Goal: Task Accomplishment & Management: Manage account settings

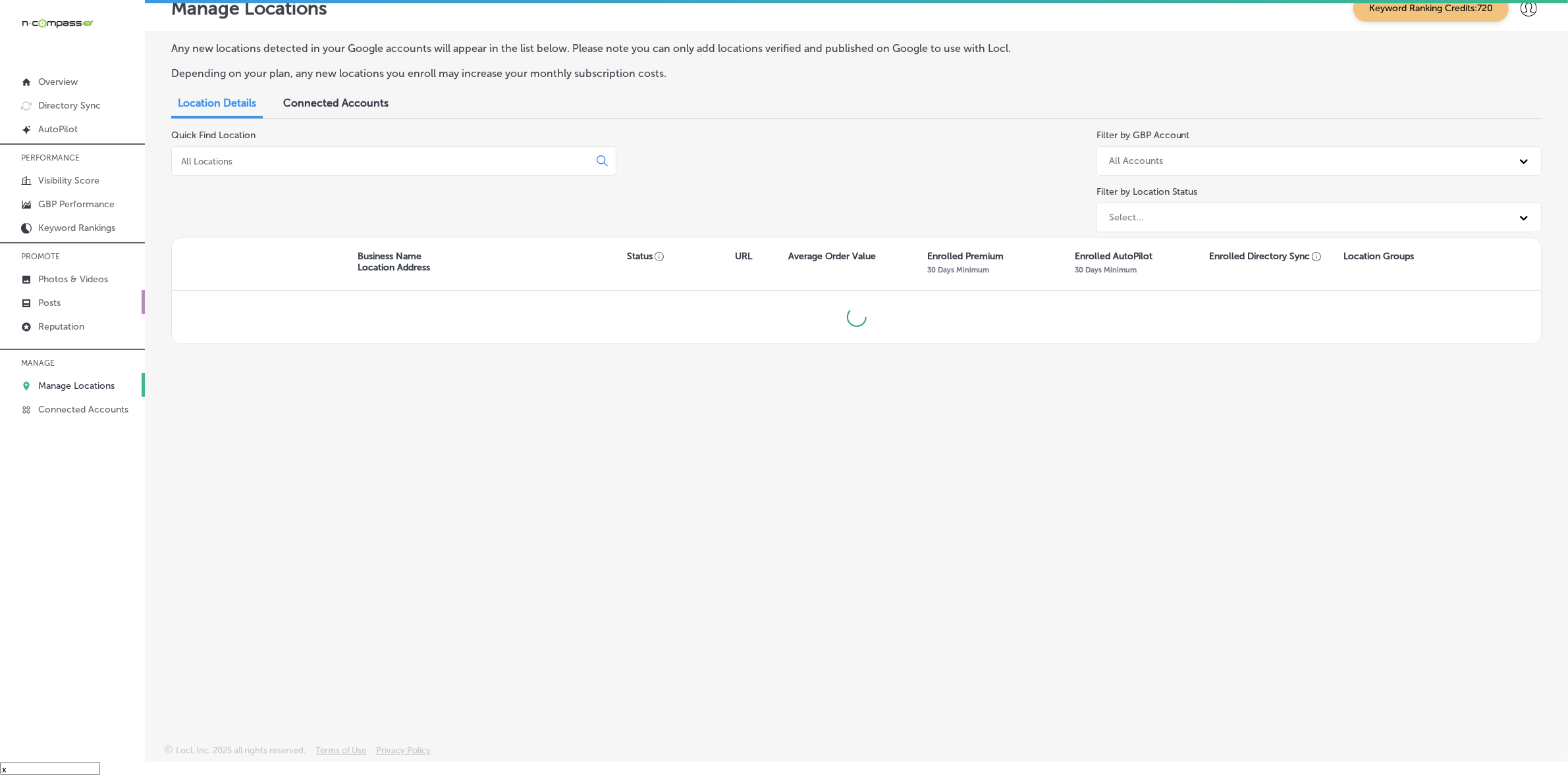
scroll to position [19, 0]
click at [50, 309] on p "Posts" at bounding box center [49, 303] width 23 height 11
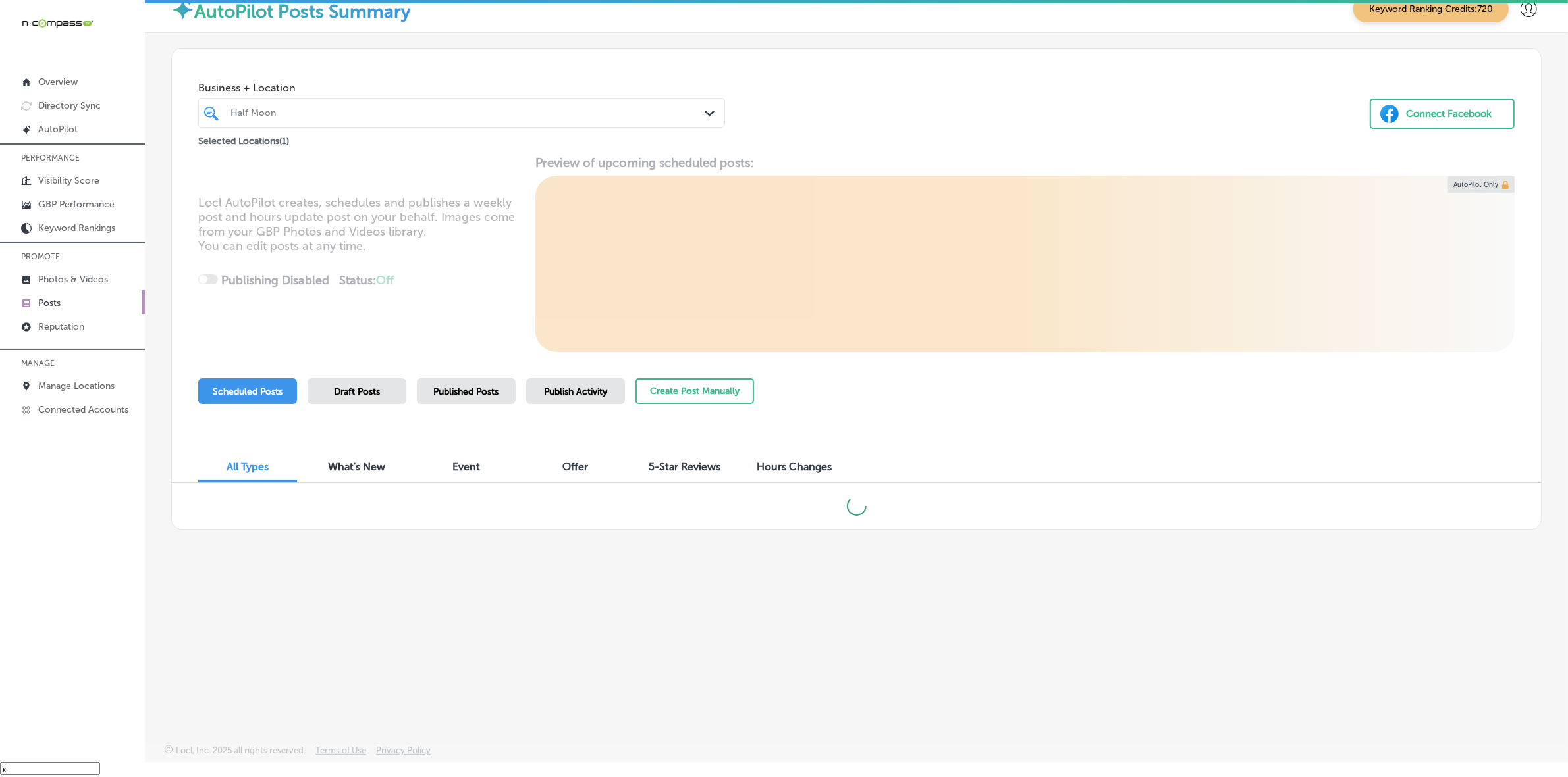
click at [489, 116] on div "Half Moon" at bounding box center [468, 113] width 475 height 11
click at [917, 155] on div "Locl AutoPilot creates, schedules and publishes a weekly post and hours update …" at bounding box center [856, 253] width 1369 height 197
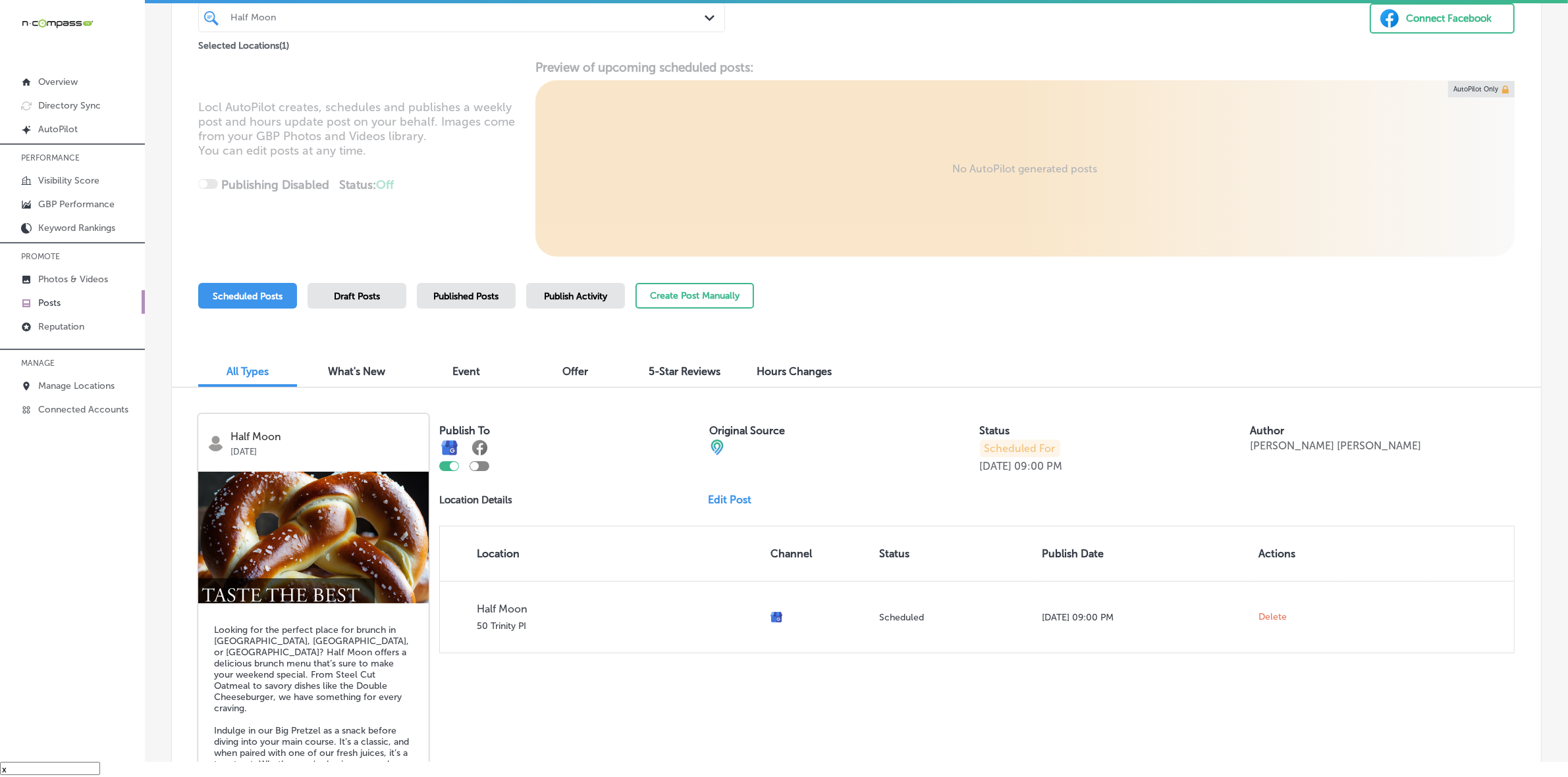
scroll to position [82, 0]
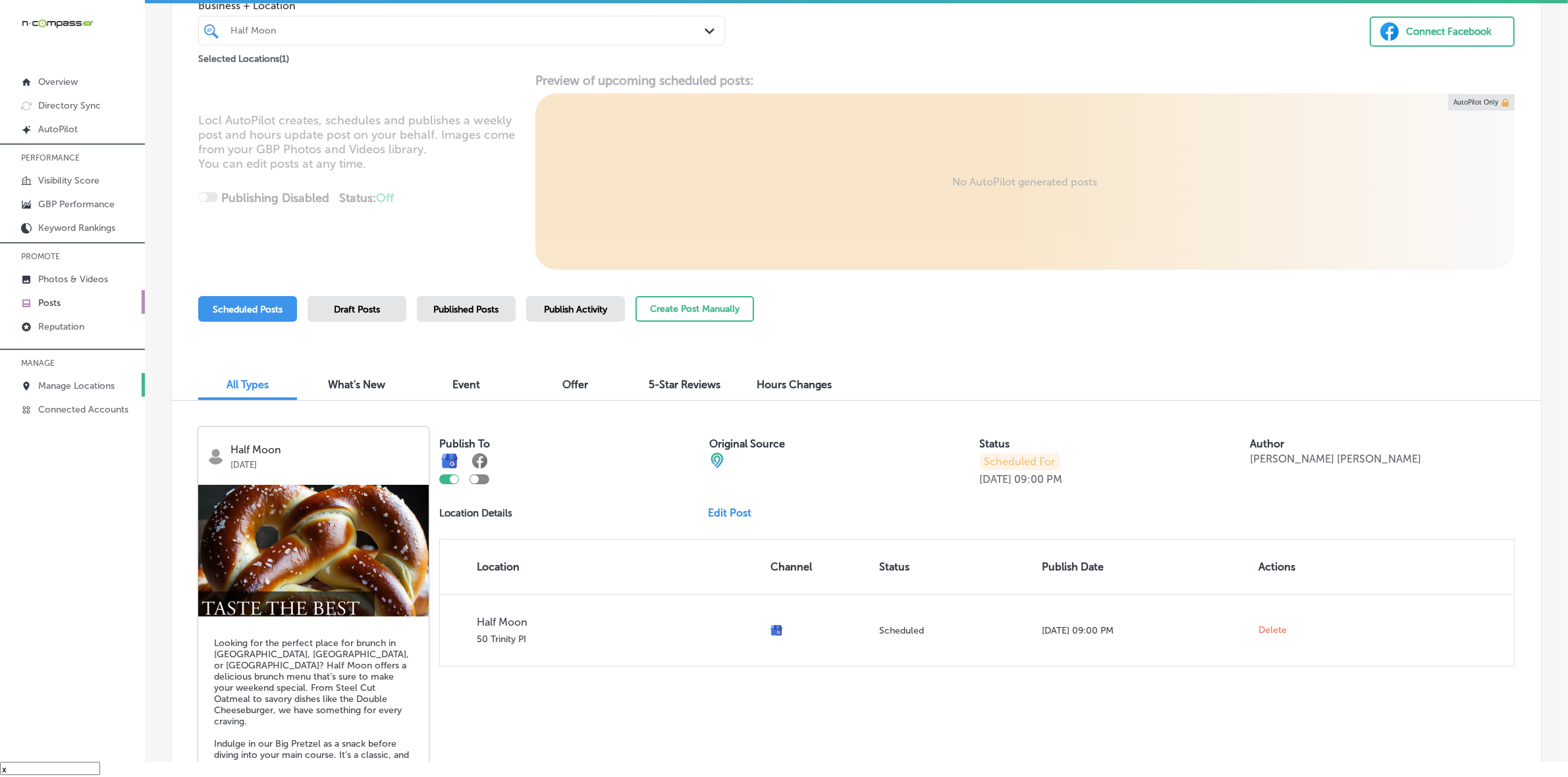
click at [73, 392] on p "Manage Locations" at bounding box center [76, 386] width 77 height 11
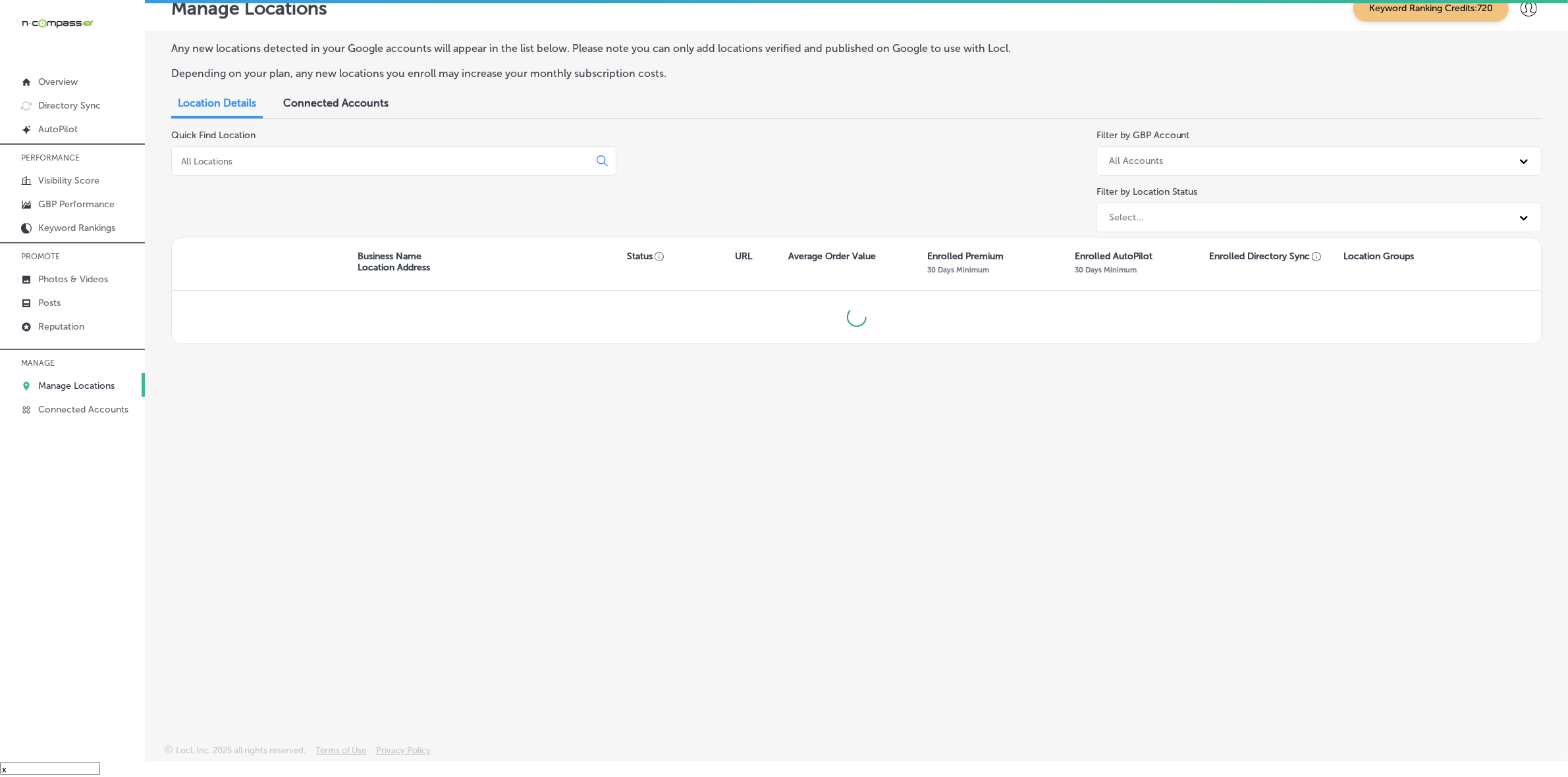
click at [475, 159] on input at bounding box center [383, 161] width 406 height 12
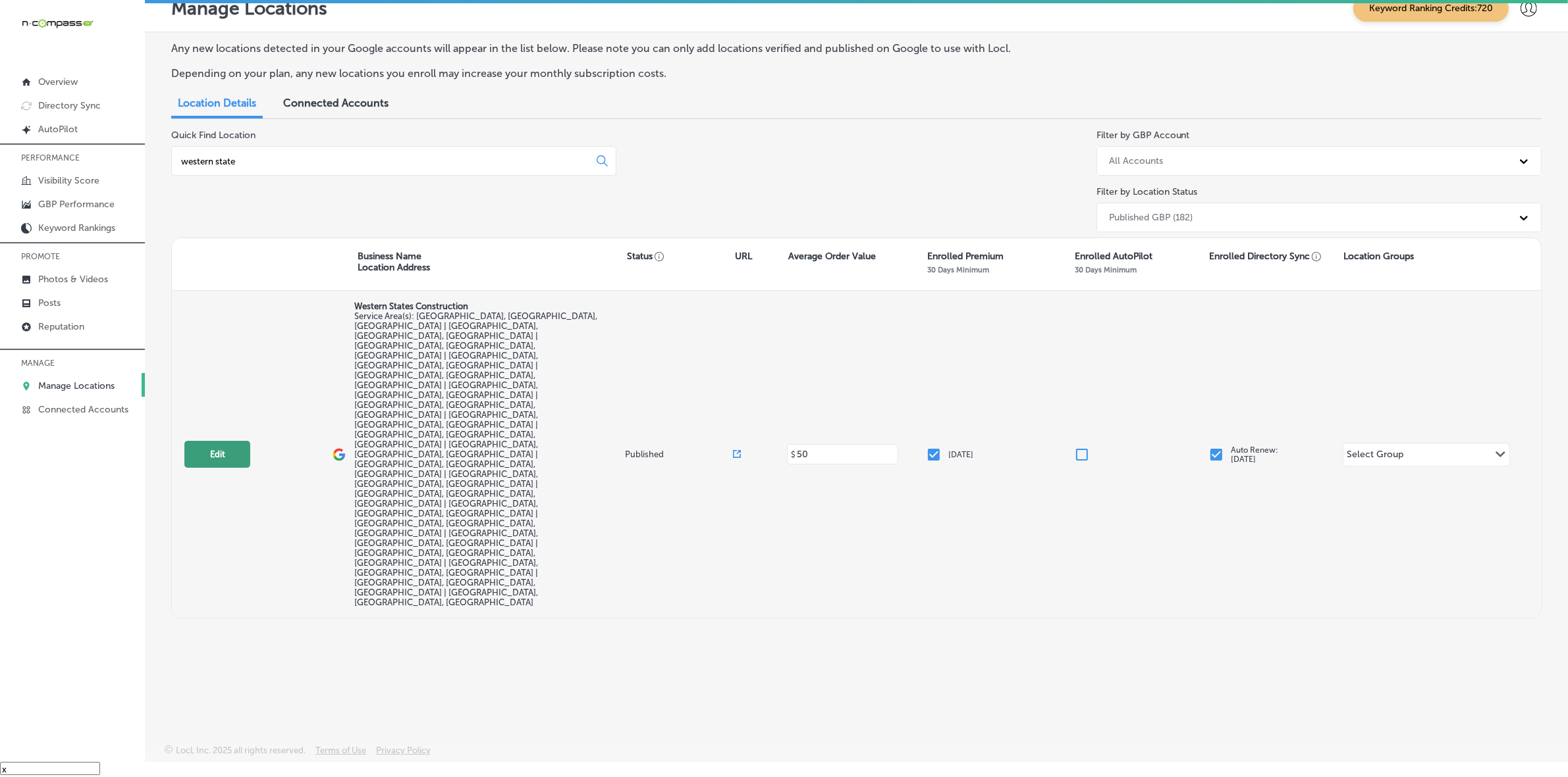
type input "western state"
click at [219, 441] on button "Edit" at bounding box center [217, 454] width 66 height 27
select select "US"
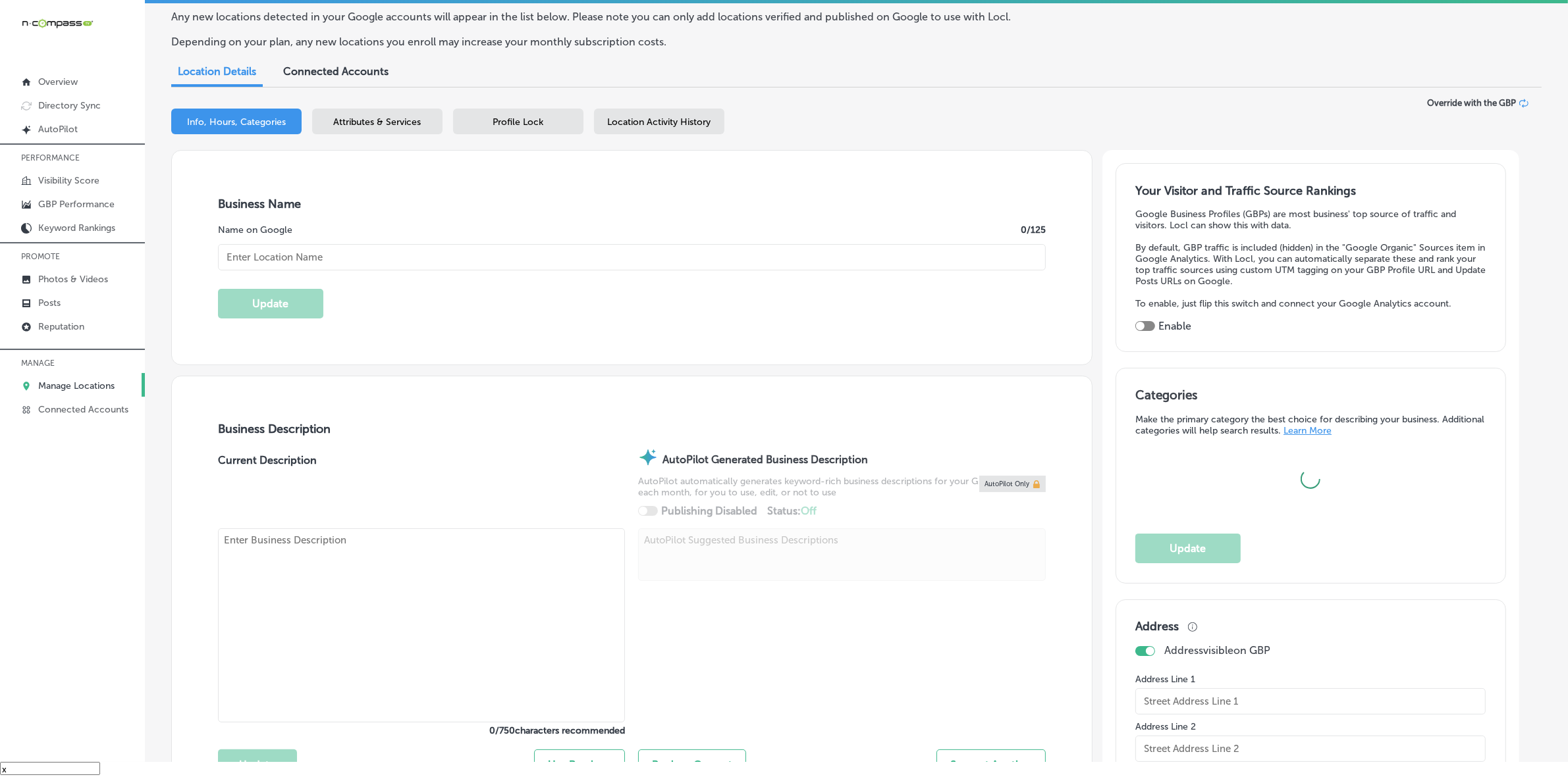
scroll to position [82, 0]
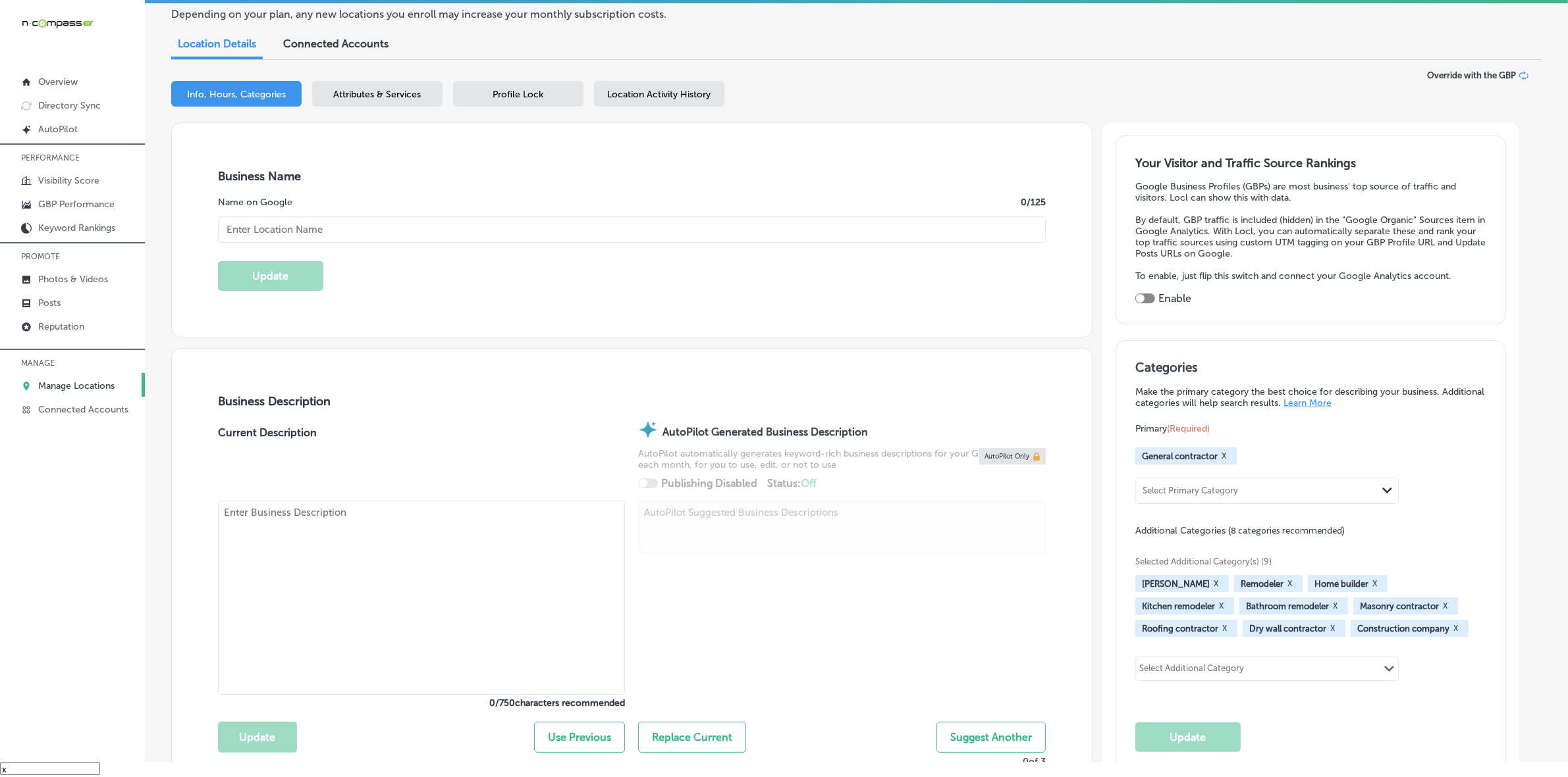
type input "Western States Construction"
checkbox input "false"
type input "15 Ford Dr"
type input "New Lenox"
type input "60451"
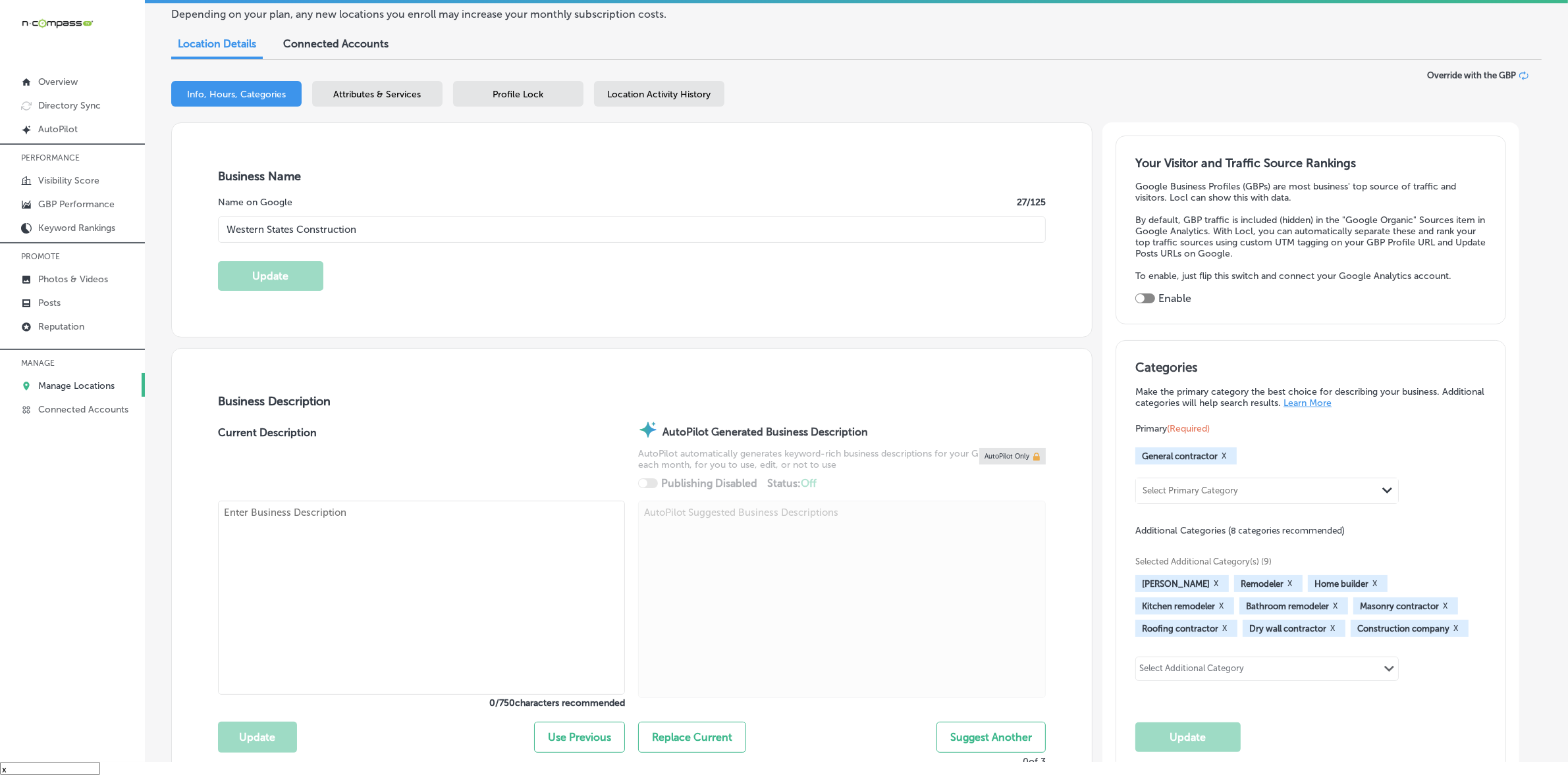
type input "US"
type input "[URL][DOMAIN_NAME]"
checkbox input "true"
type textarea "Western States Construction is a full-service general contractor specializing i…"
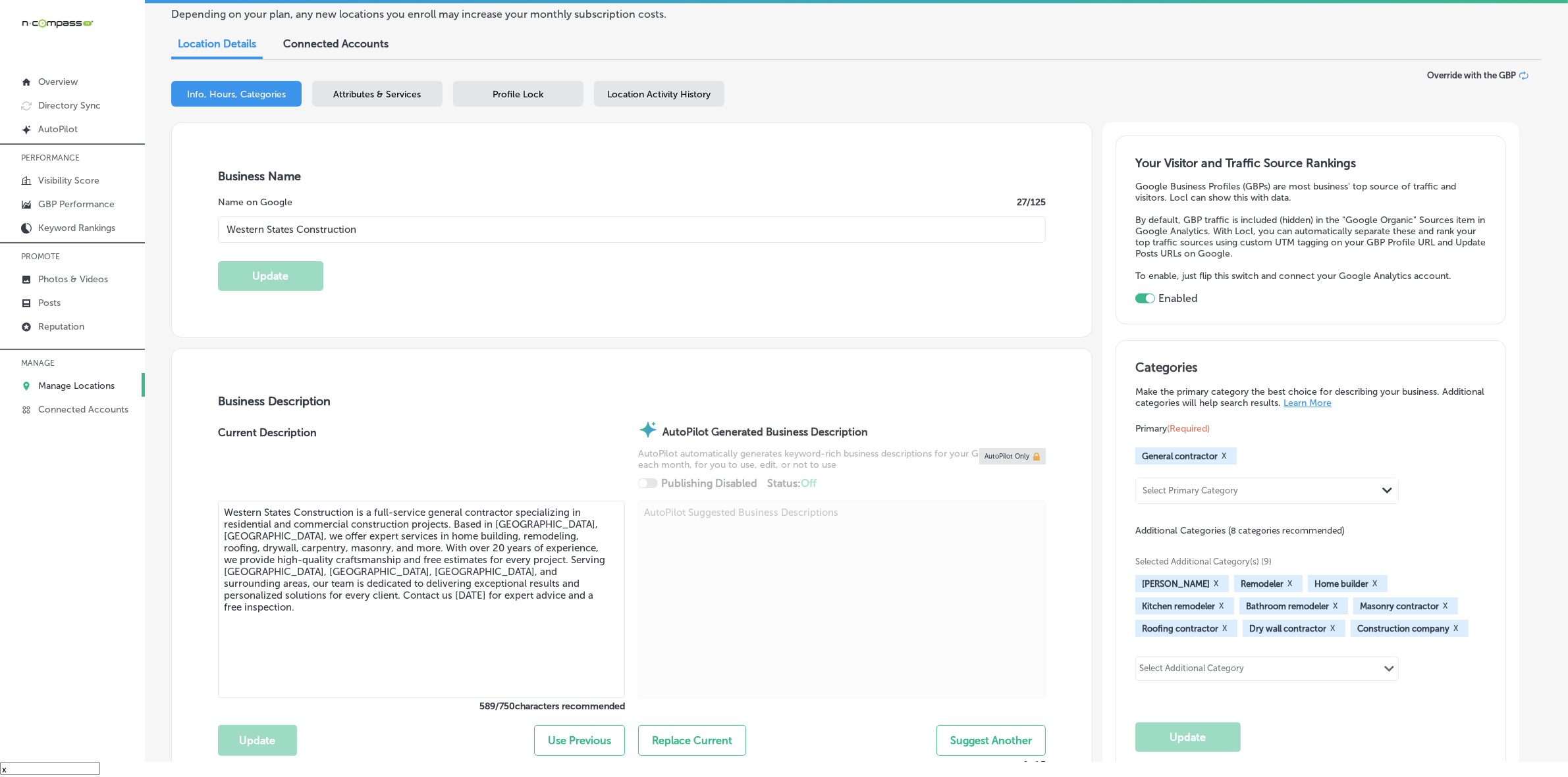
type input "[PHONE_NUMBER]"
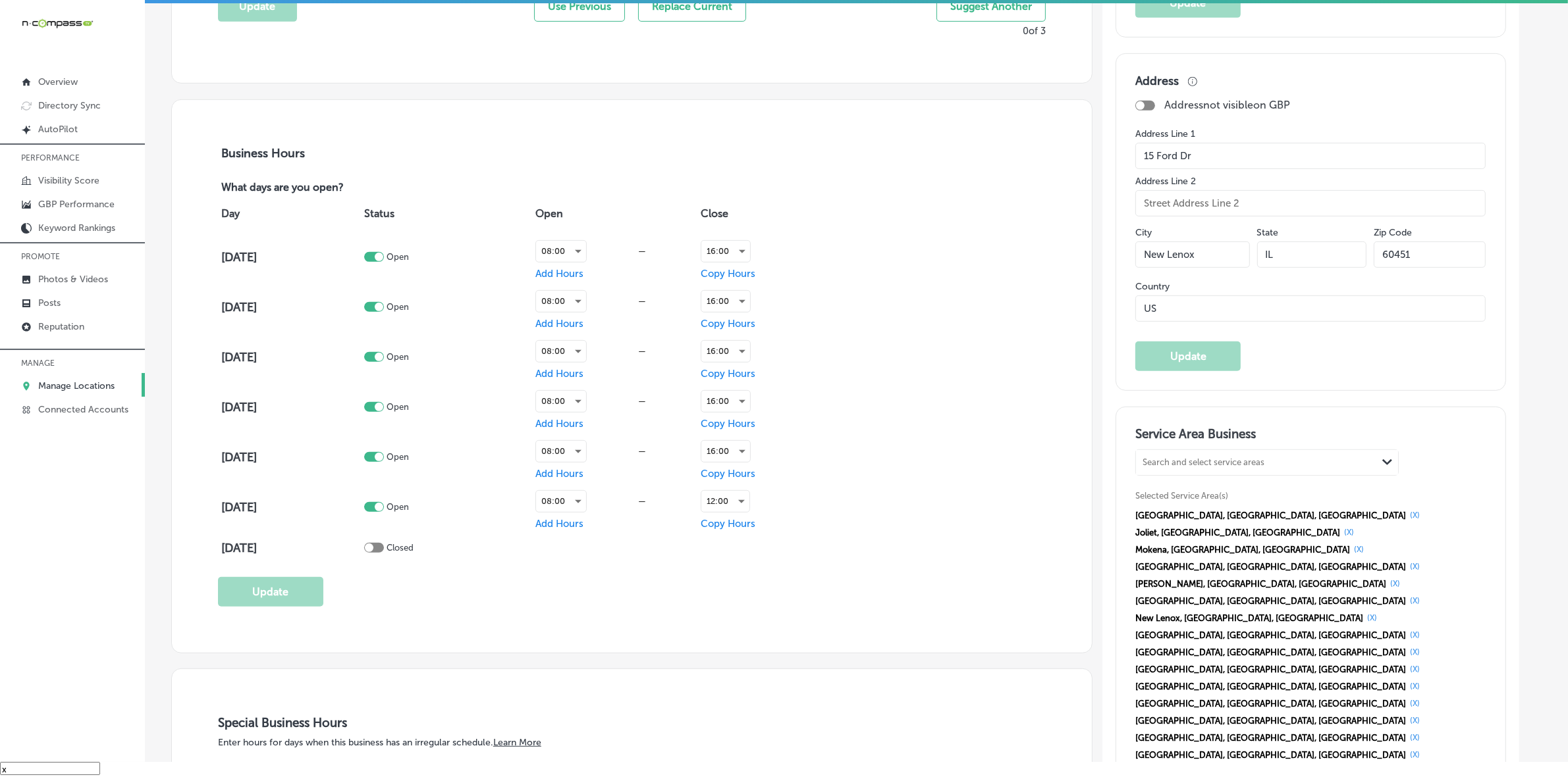
scroll to position [823, 0]
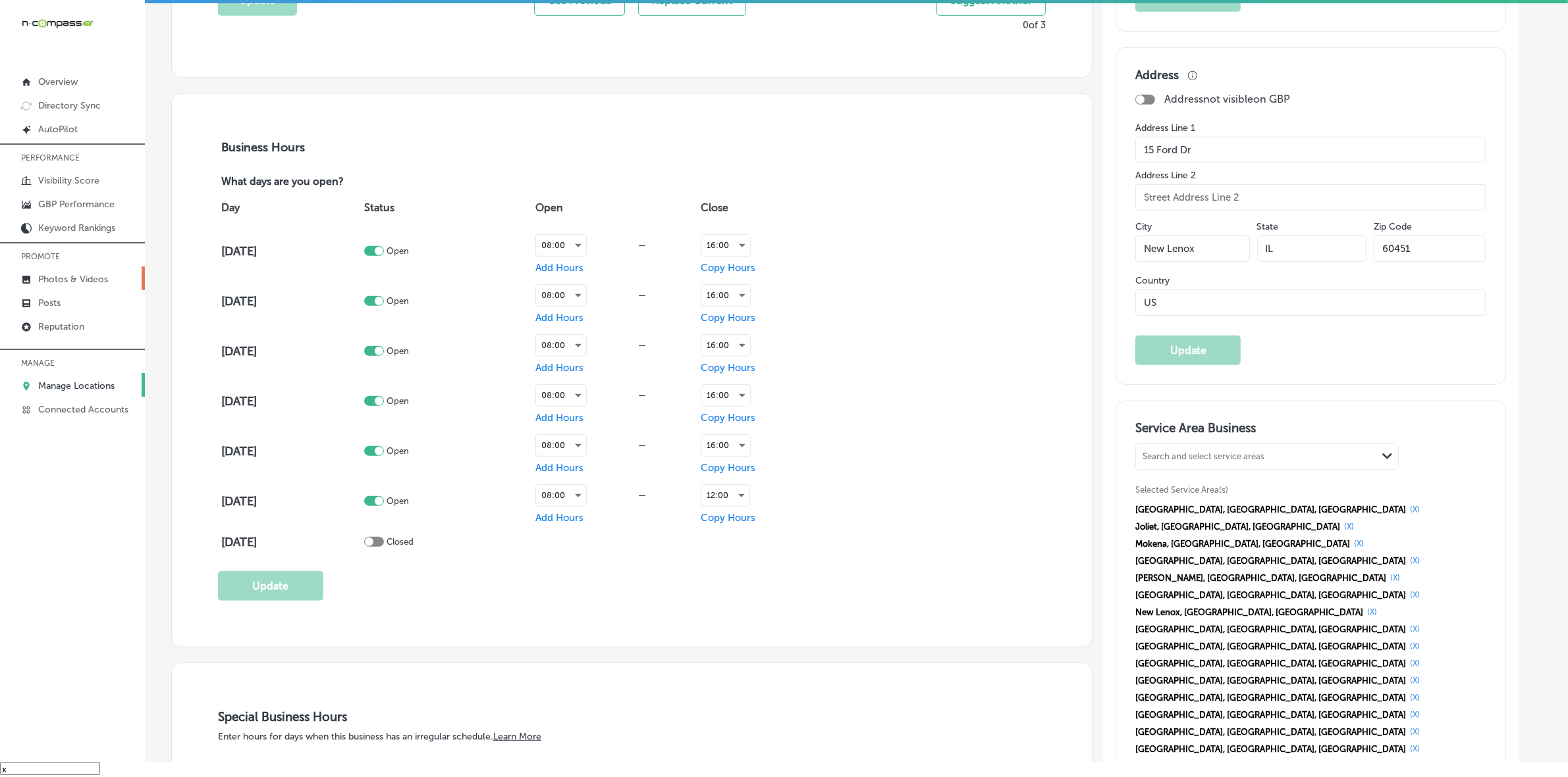
click at [92, 272] on link "Photos & Videos" at bounding box center [72, 279] width 145 height 24
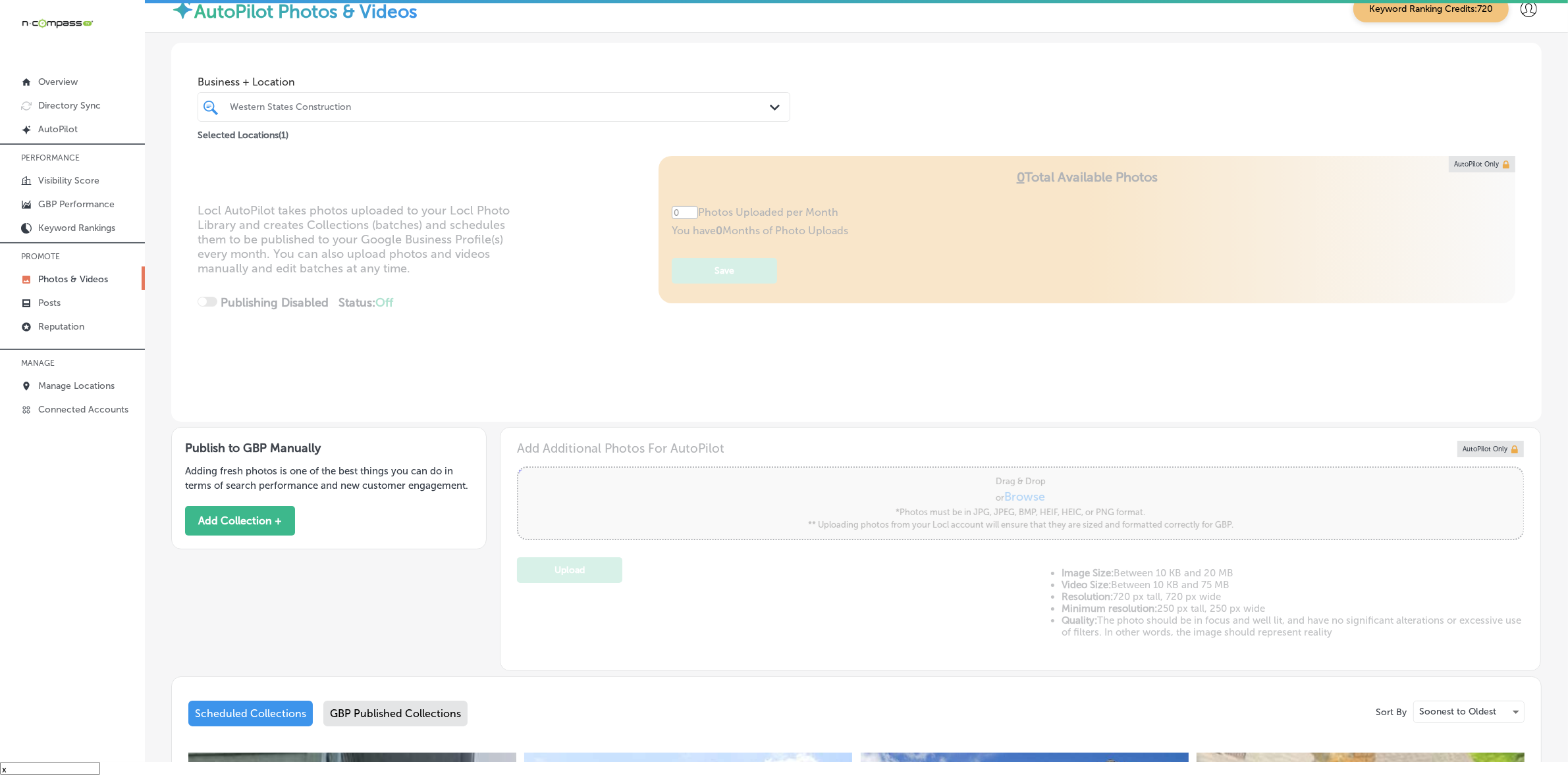
type input "5"
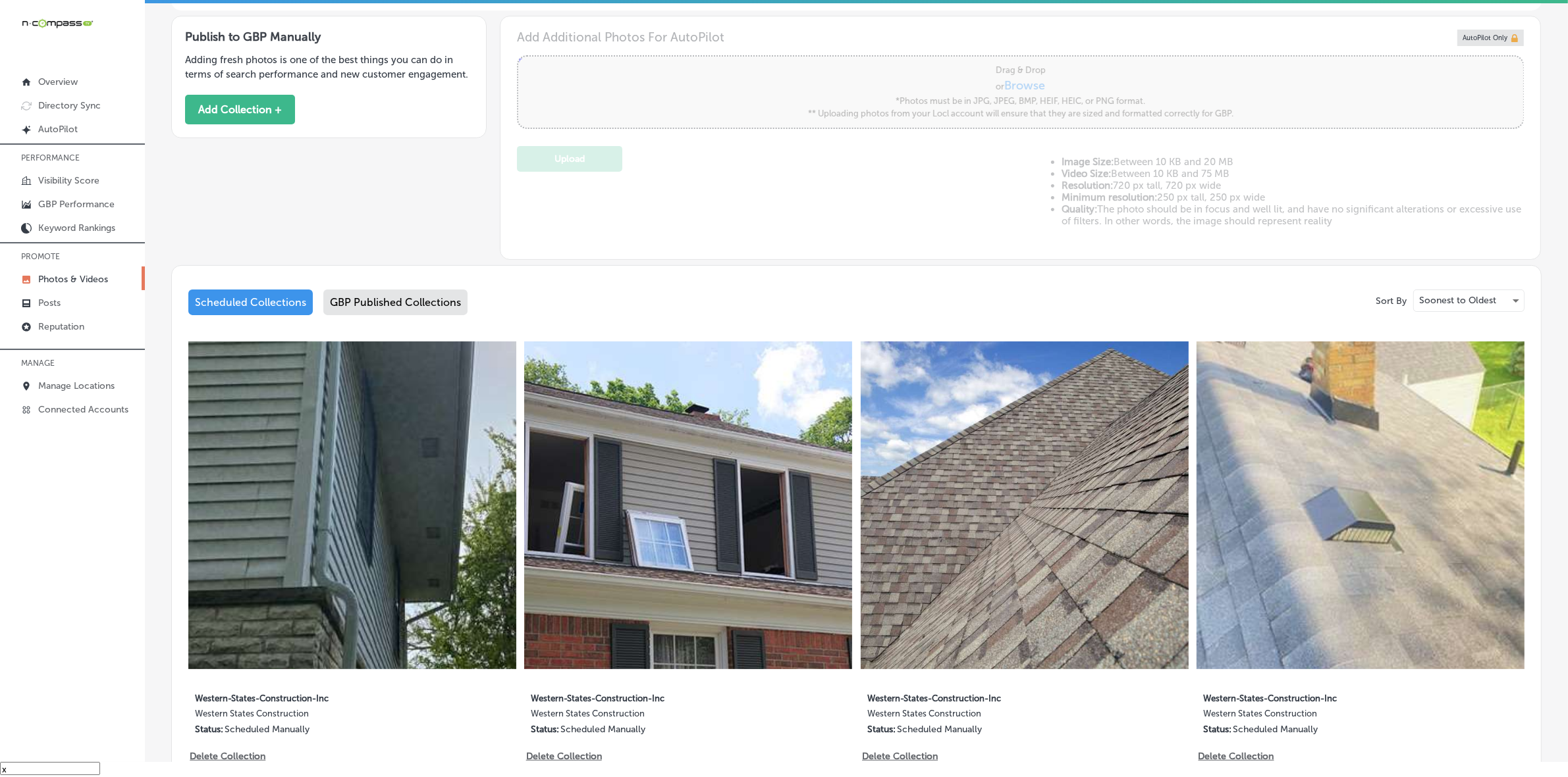
click at [423, 301] on div "GBP Published Collections" at bounding box center [395, 303] width 144 height 26
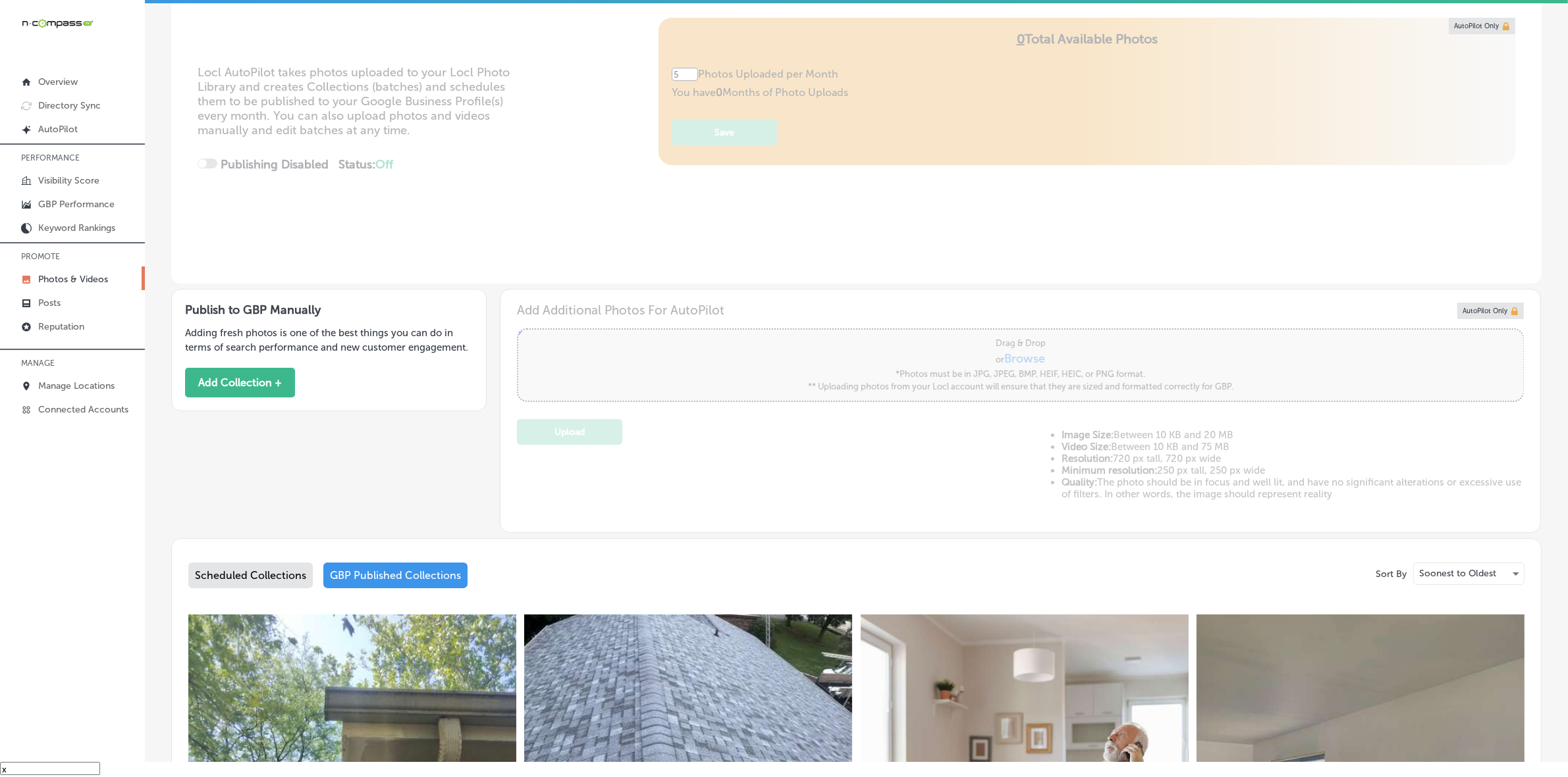
scroll to position [411, 0]
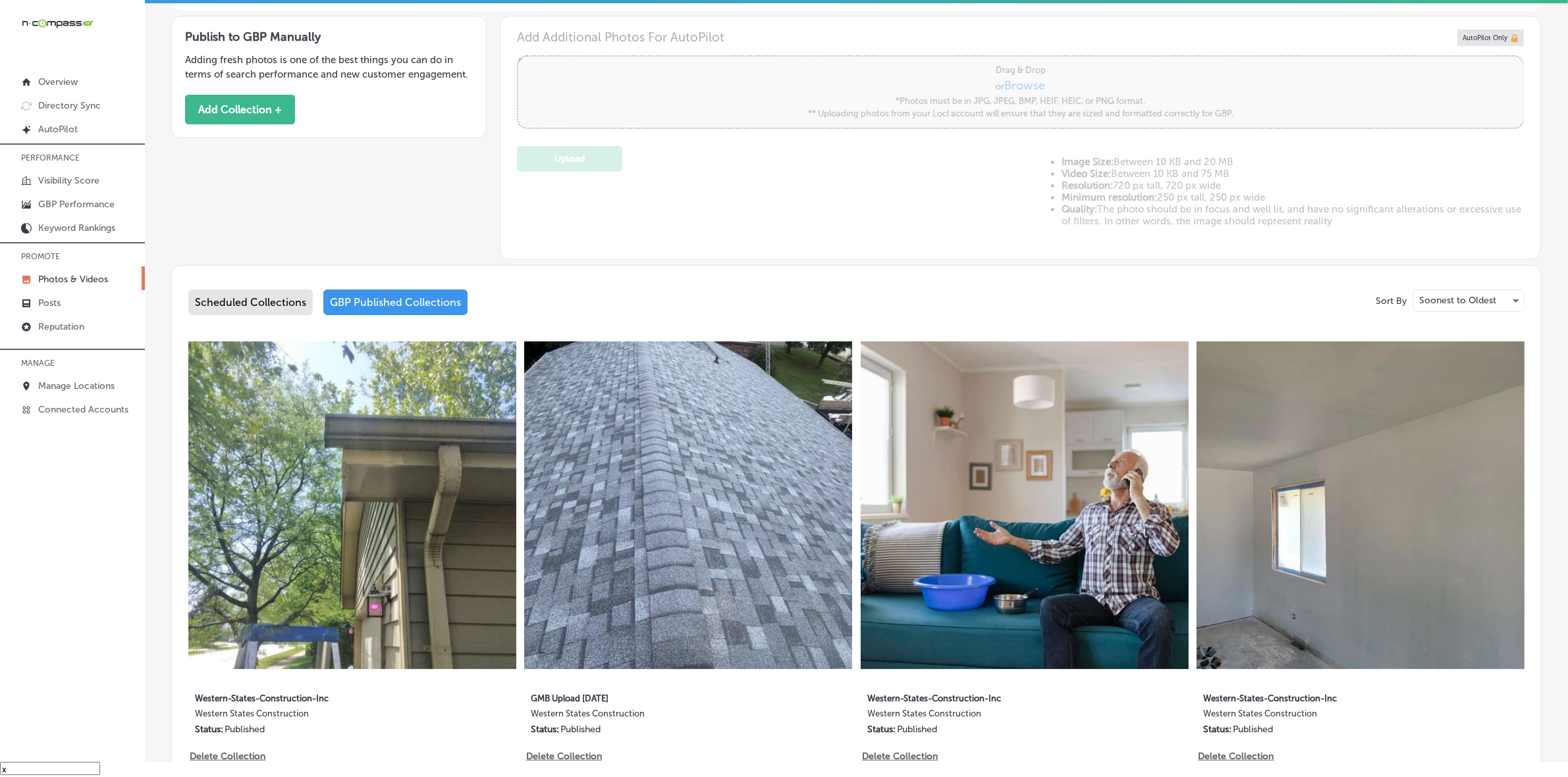
click at [909, 502] on img at bounding box center [1025, 506] width 328 height 328
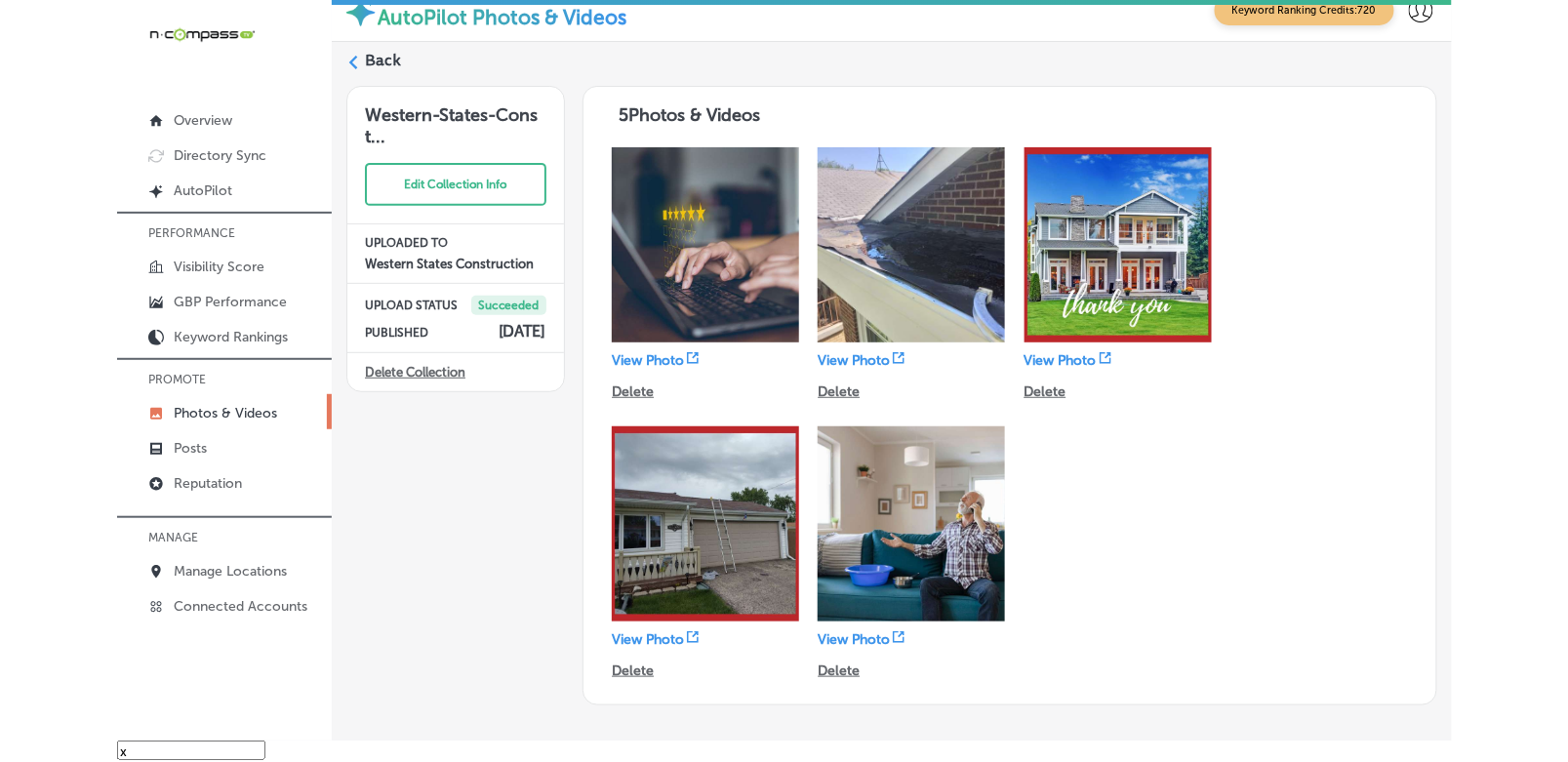
scroll to position [28, 0]
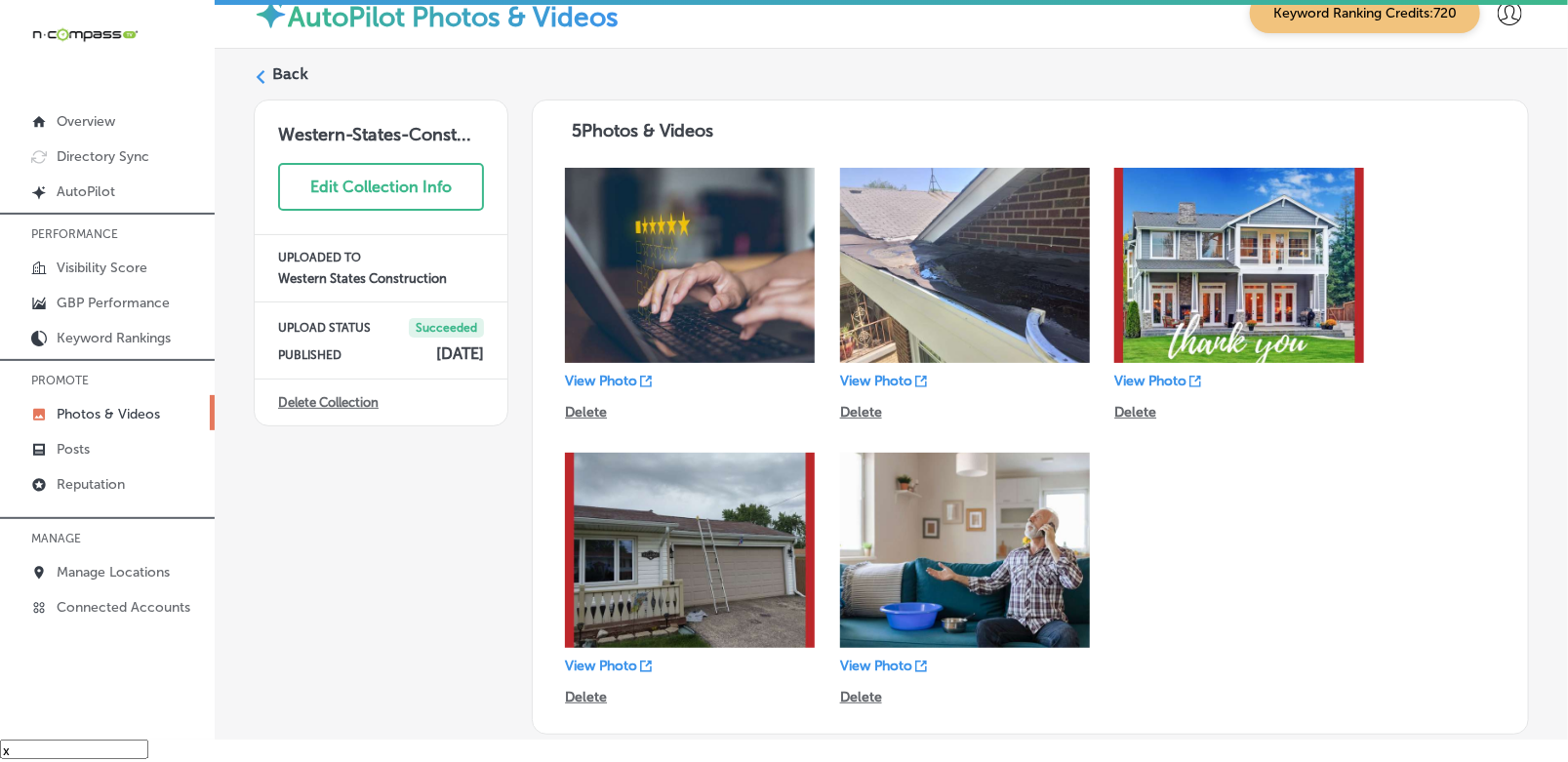
click at [270, 81] on div "Back" at bounding box center [891, 81] width 1276 height 37
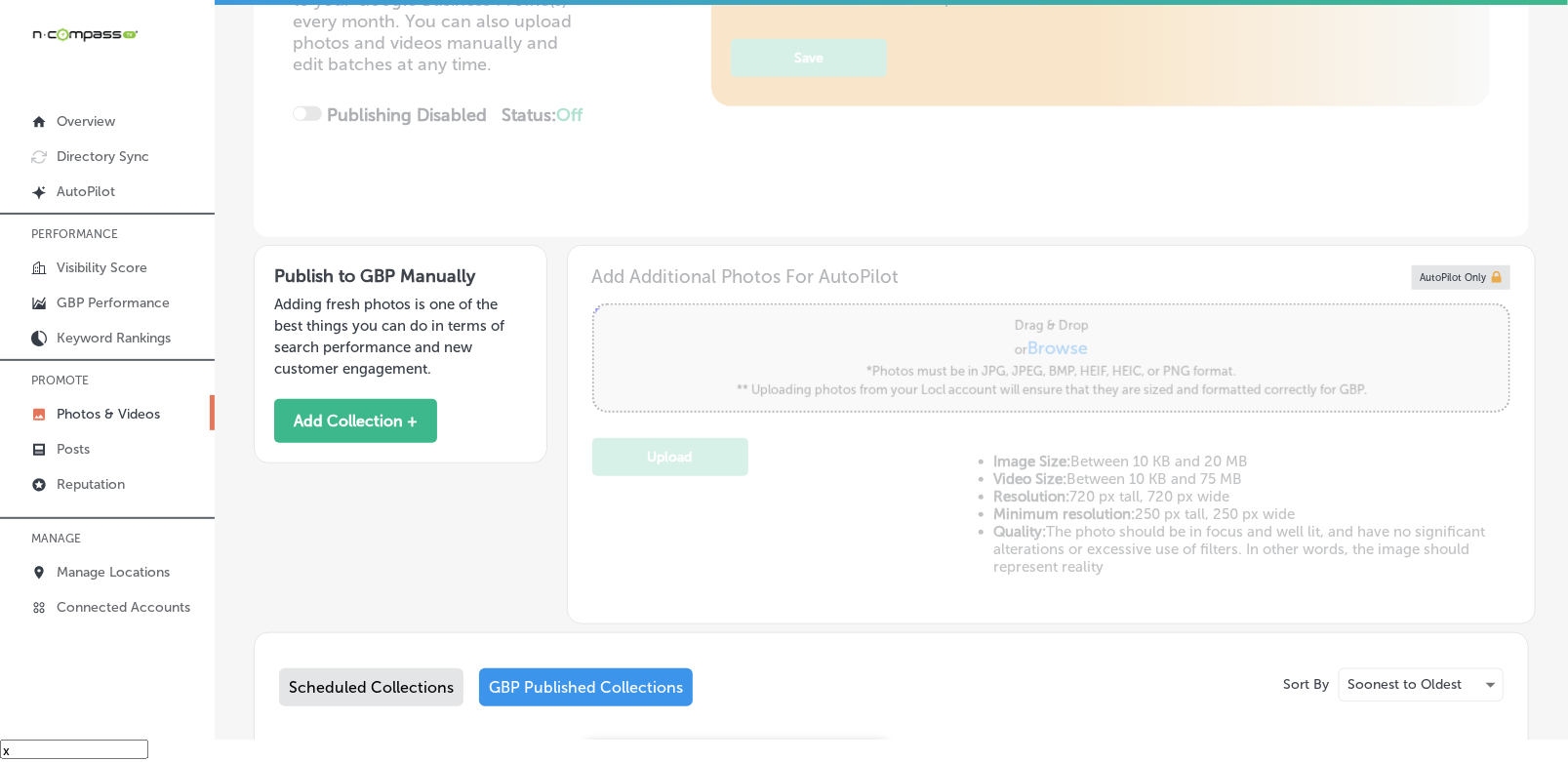
scroll to position [732, 0]
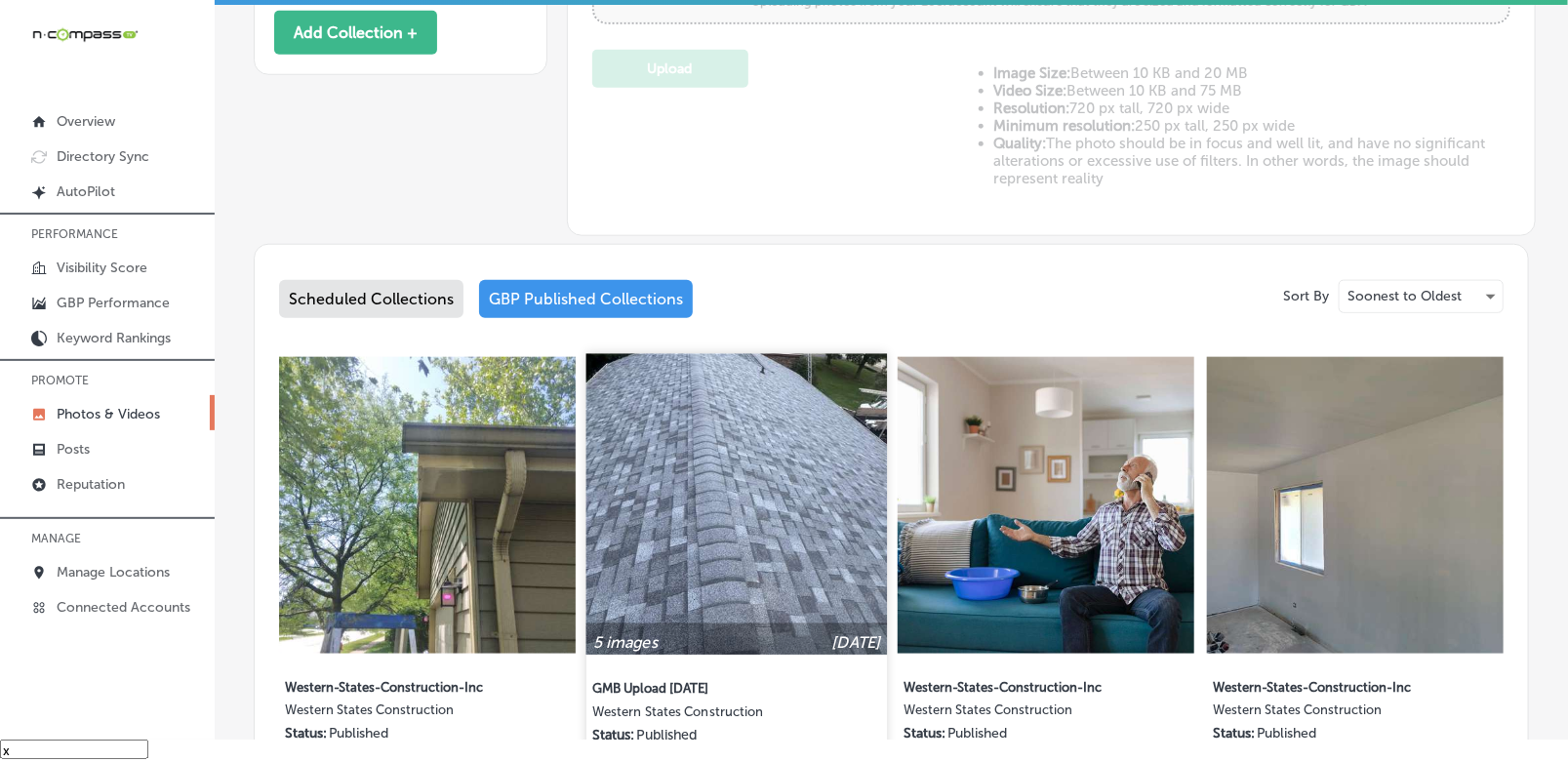
click at [822, 481] on img at bounding box center [737, 504] width 301 height 301
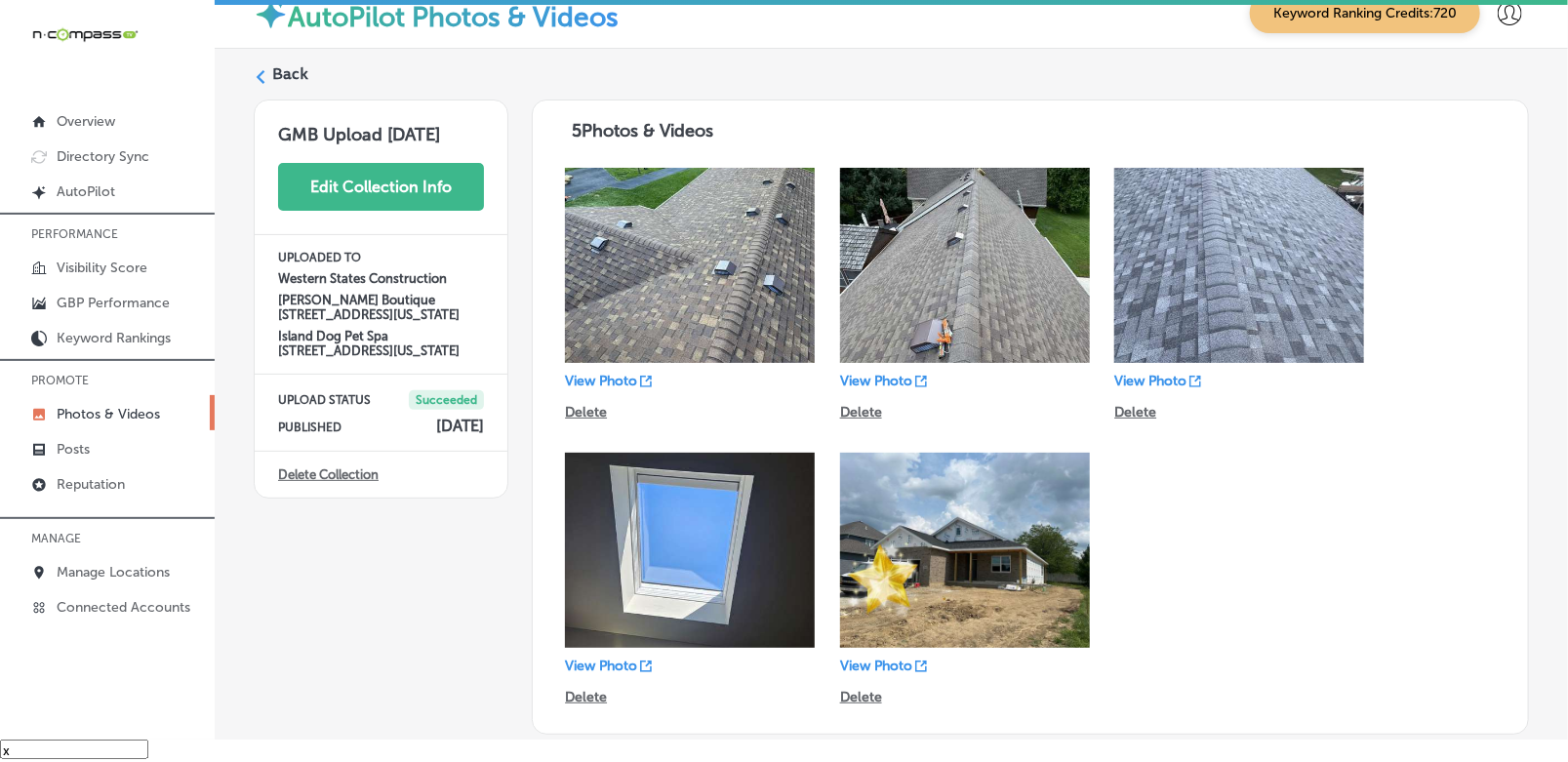
click at [323, 173] on button "Edit Collection Info" at bounding box center [380, 187] width 206 height 47
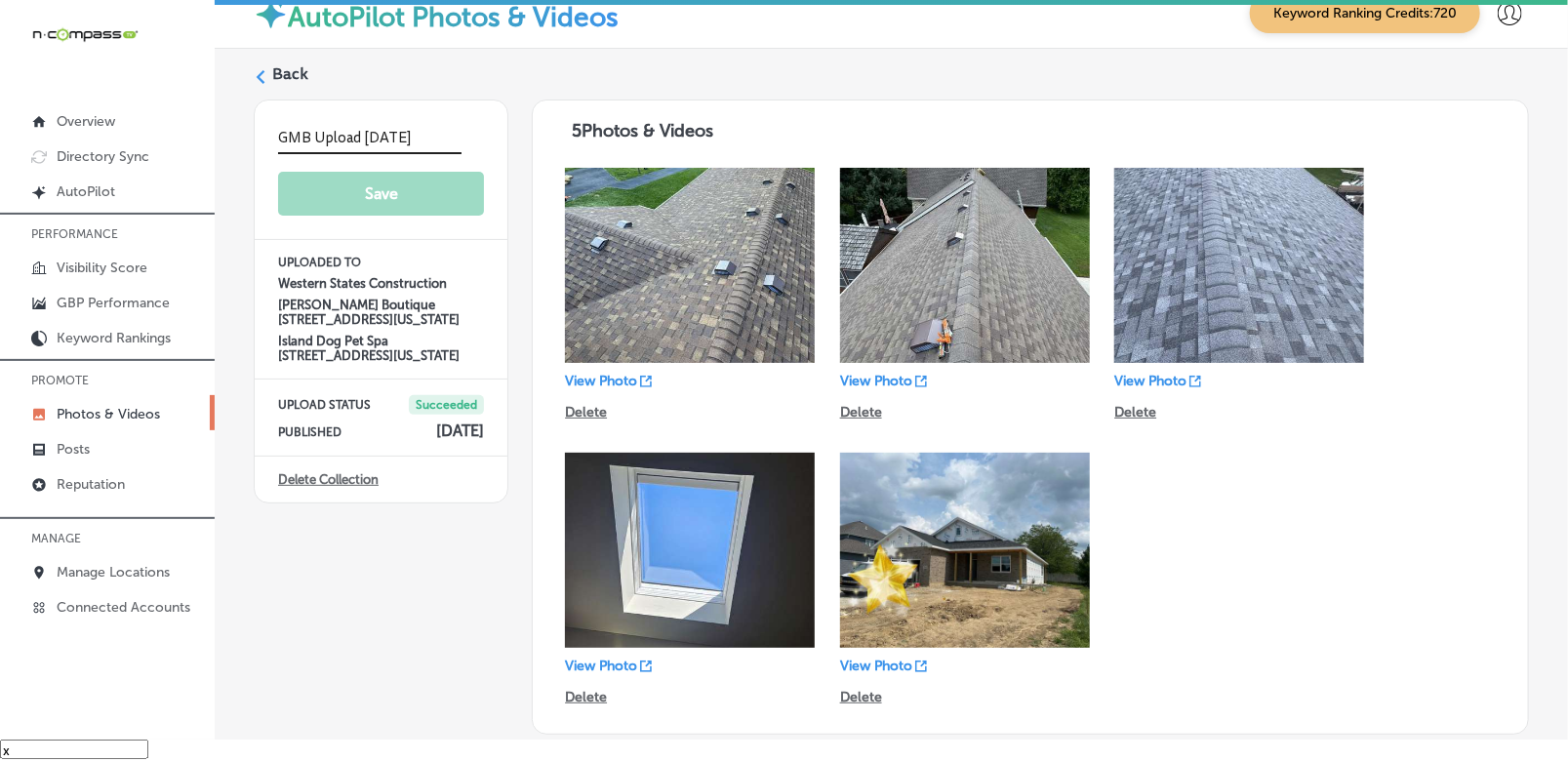
click at [387, 136] on input "GMB Upload [DATE]" at bounding box center [370, 138] width 184 height 31
click at [386, 136] on input "GMB Upload [DATE]" at bounding box center [370, 138] width 184 height 31
click at [386, 134] on input "GMB Upload [DATE]" at bounding box center [370, 138] width 184 height 31
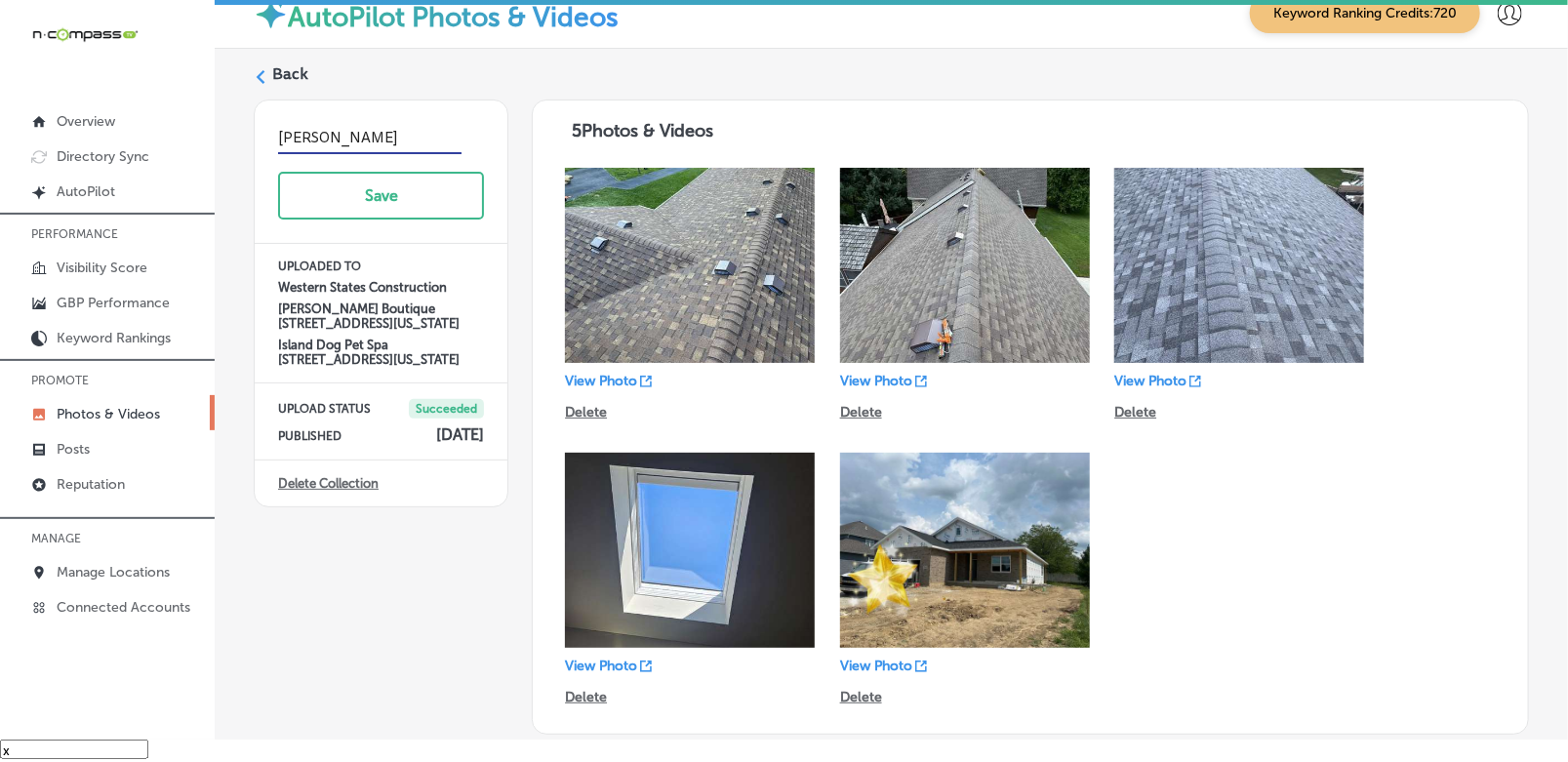
type input "Western-States-Construction-Inc"
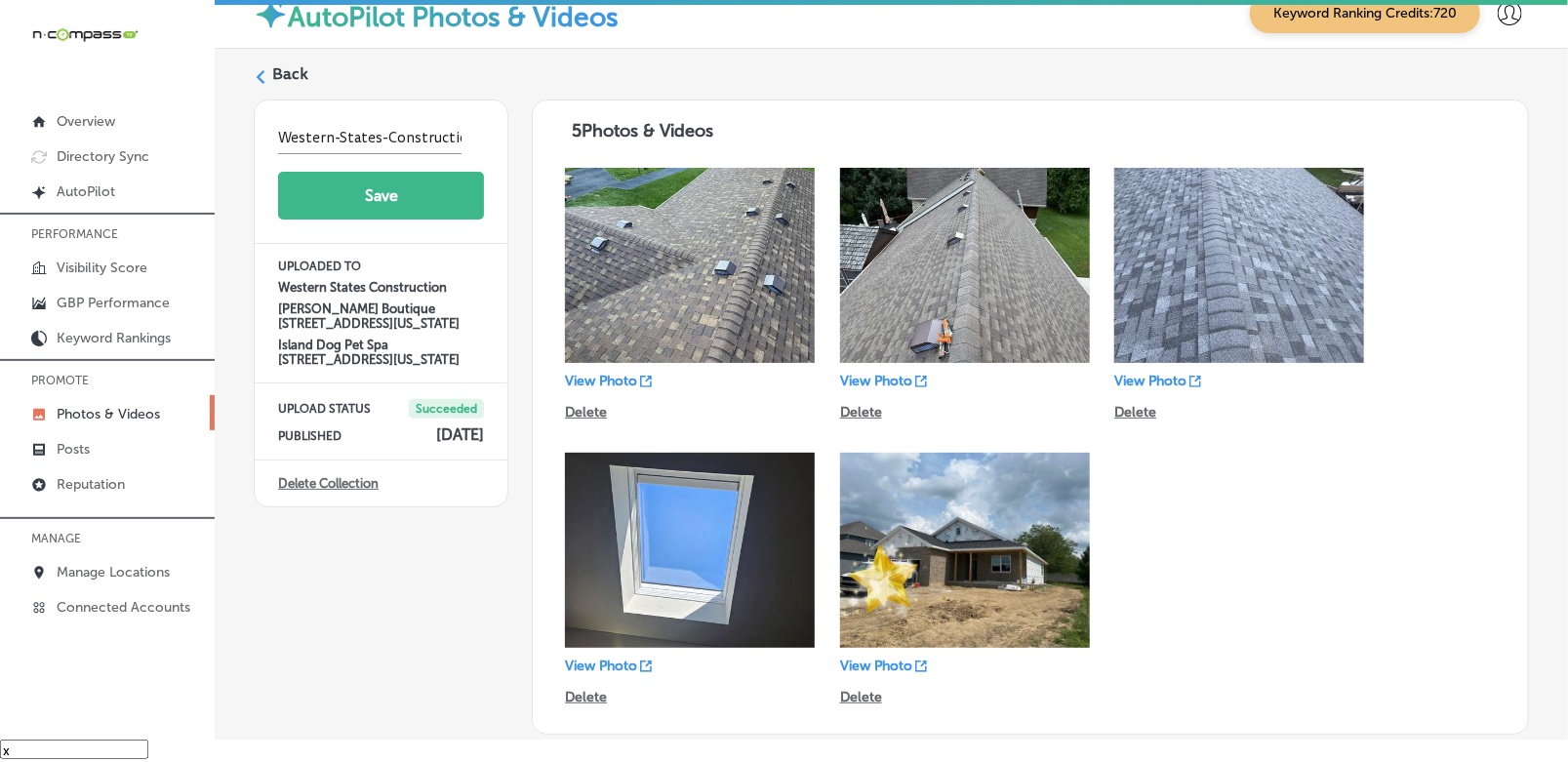
click at [395, 192] on button "Save" at bounding box center [380, 196] width 206 height 47
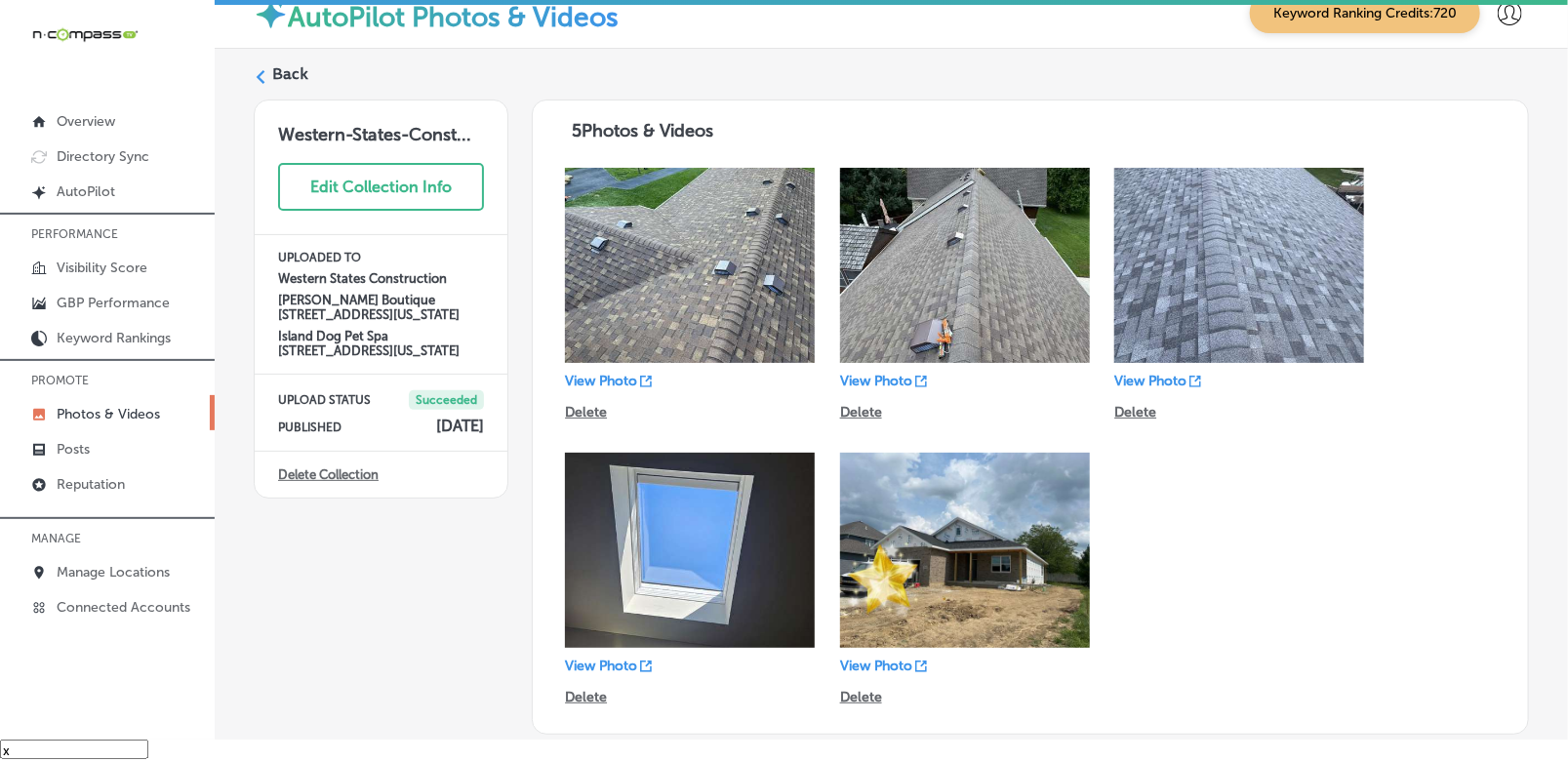
click at [264, 75] on icon at bounding box center [261, 77] width 14 height 14
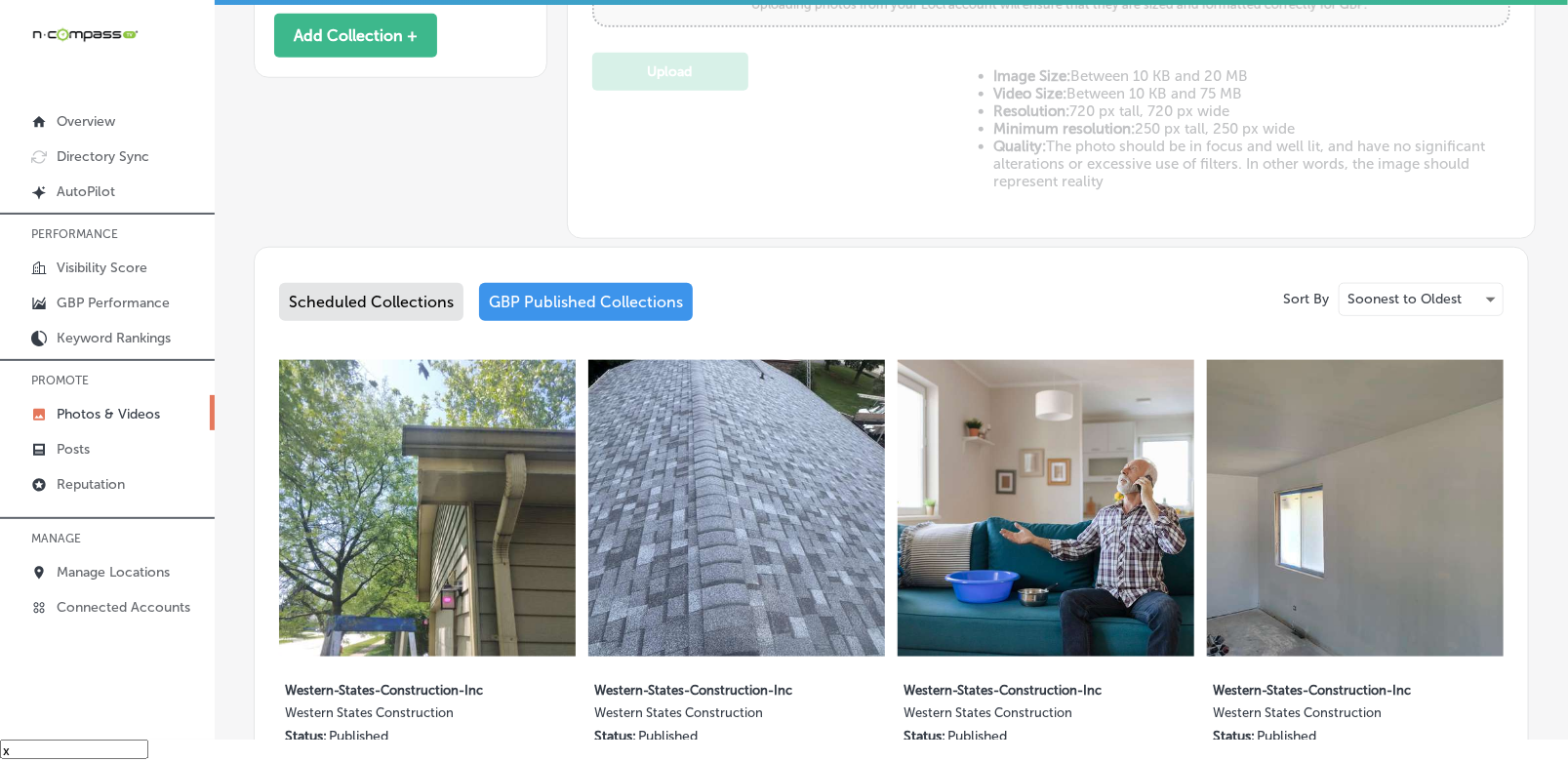
type input "5"
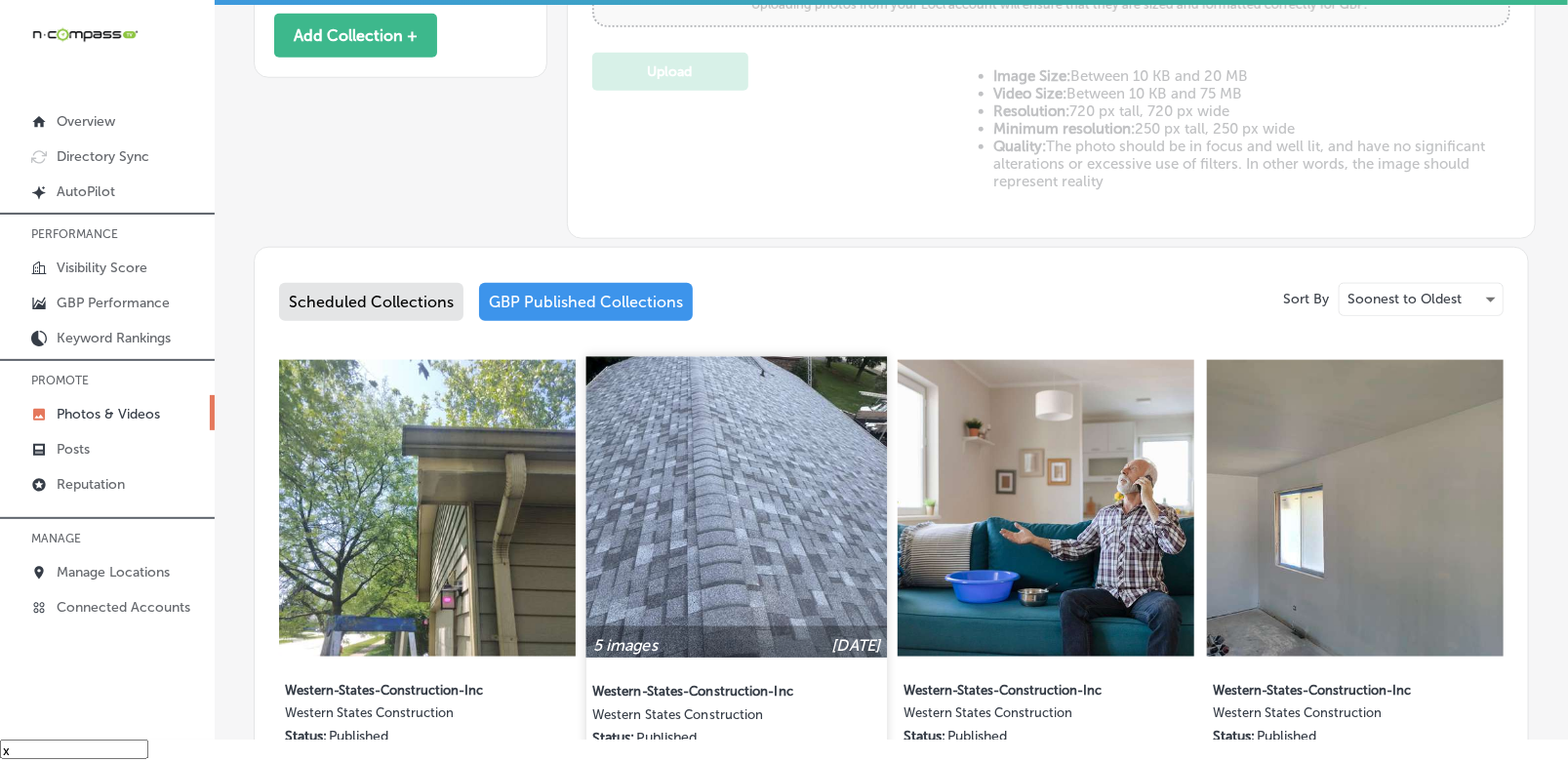
scroll to position [732, 0]
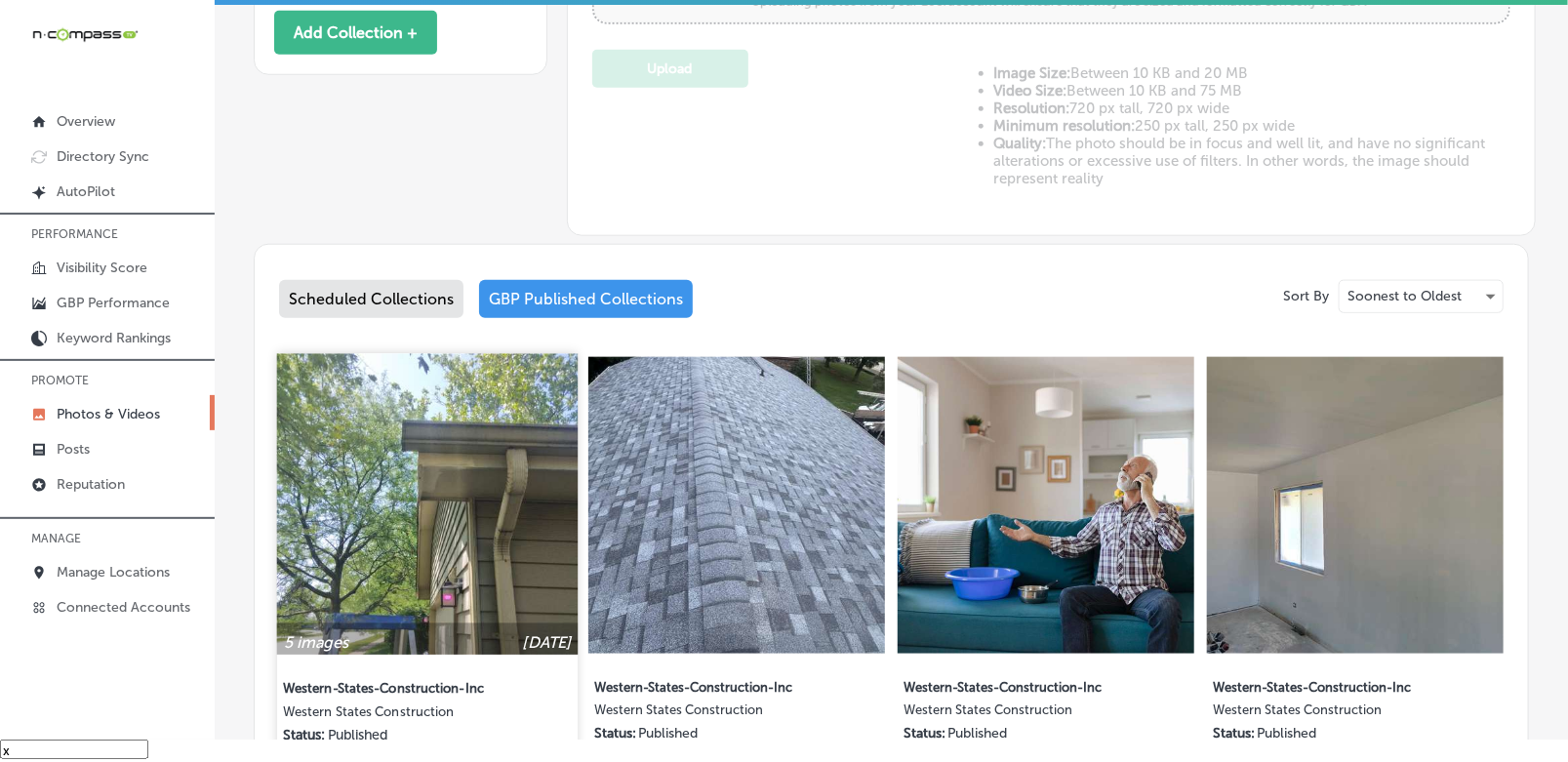
click at [484, 469] on img at bounding box center [428, 504] width 301 height 301
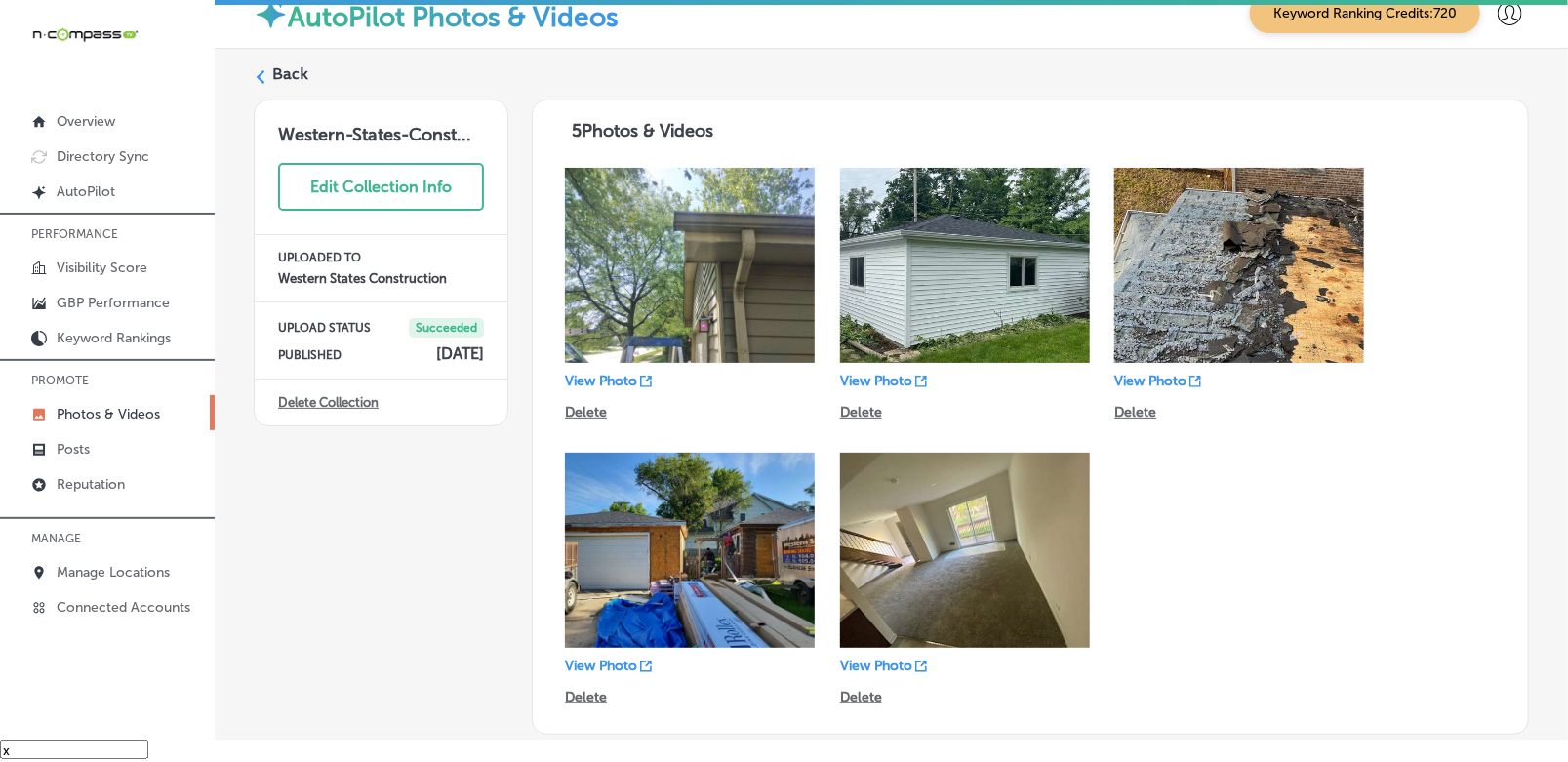
click at [264, 75] on icon at bounding box center [261, 77] width 14 height 14
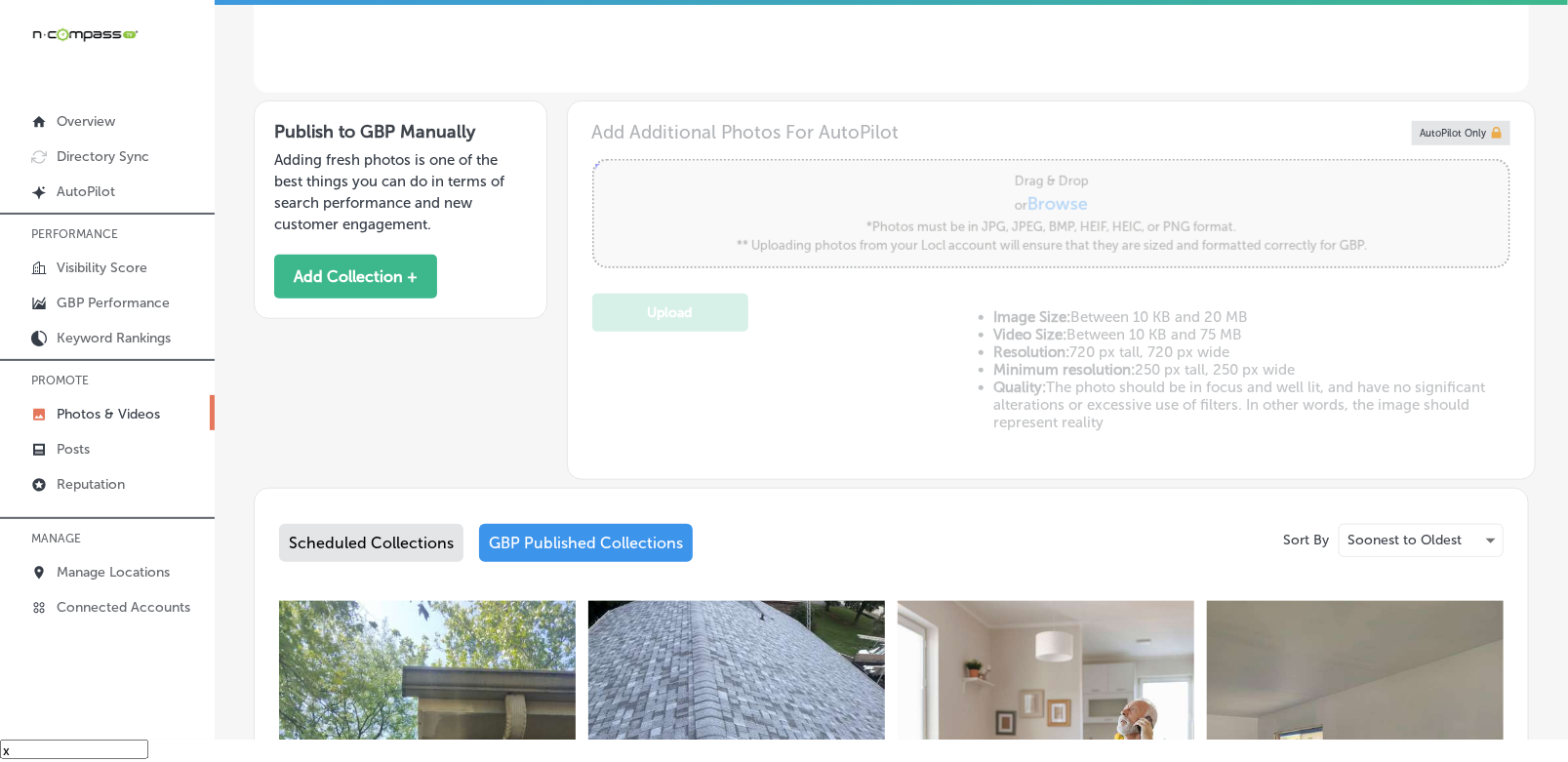
type input "5"
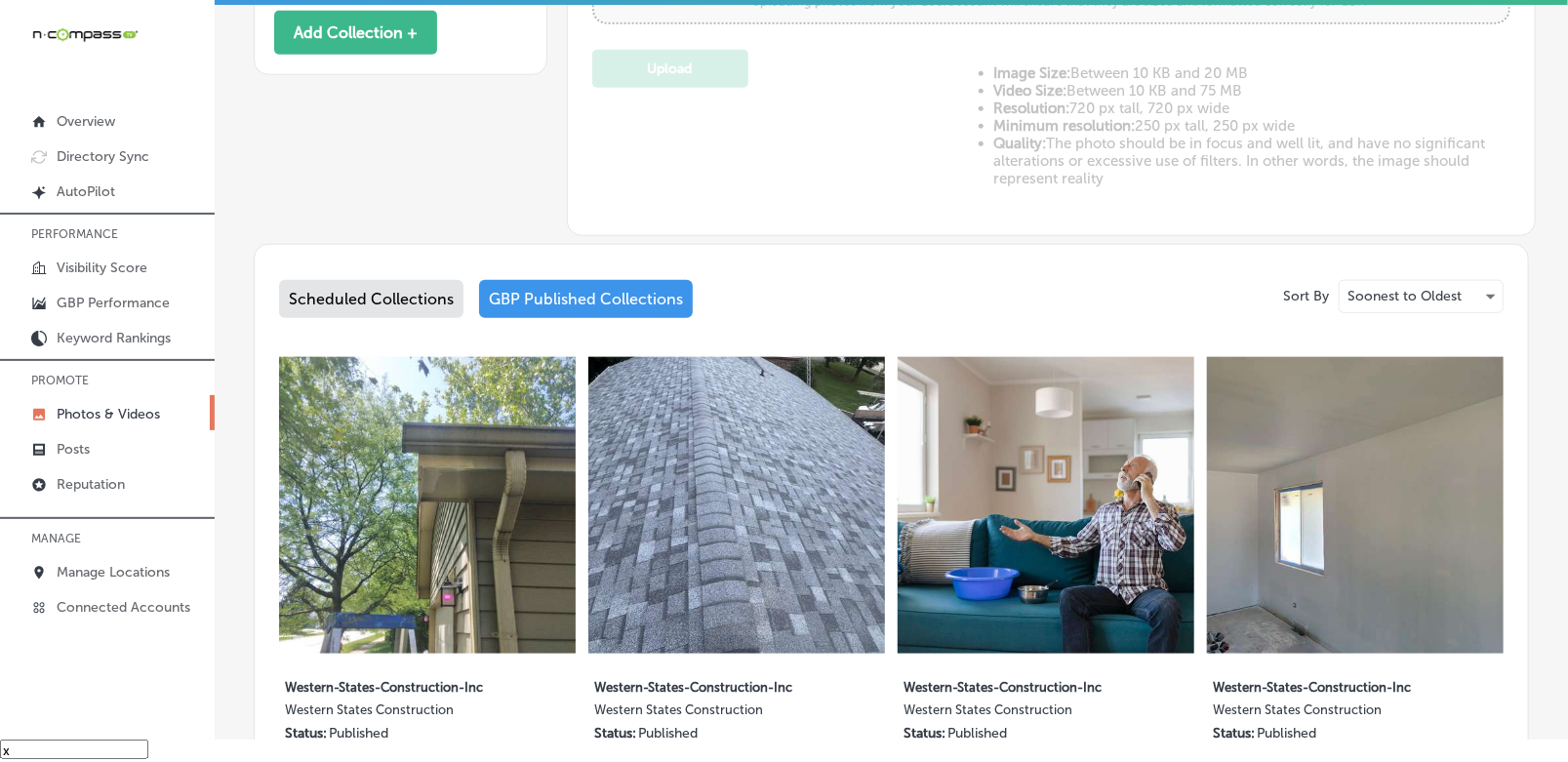
click at [412, 310] on div "Scheduled Collections" at bounding box center [371, 298] width 185 height 39
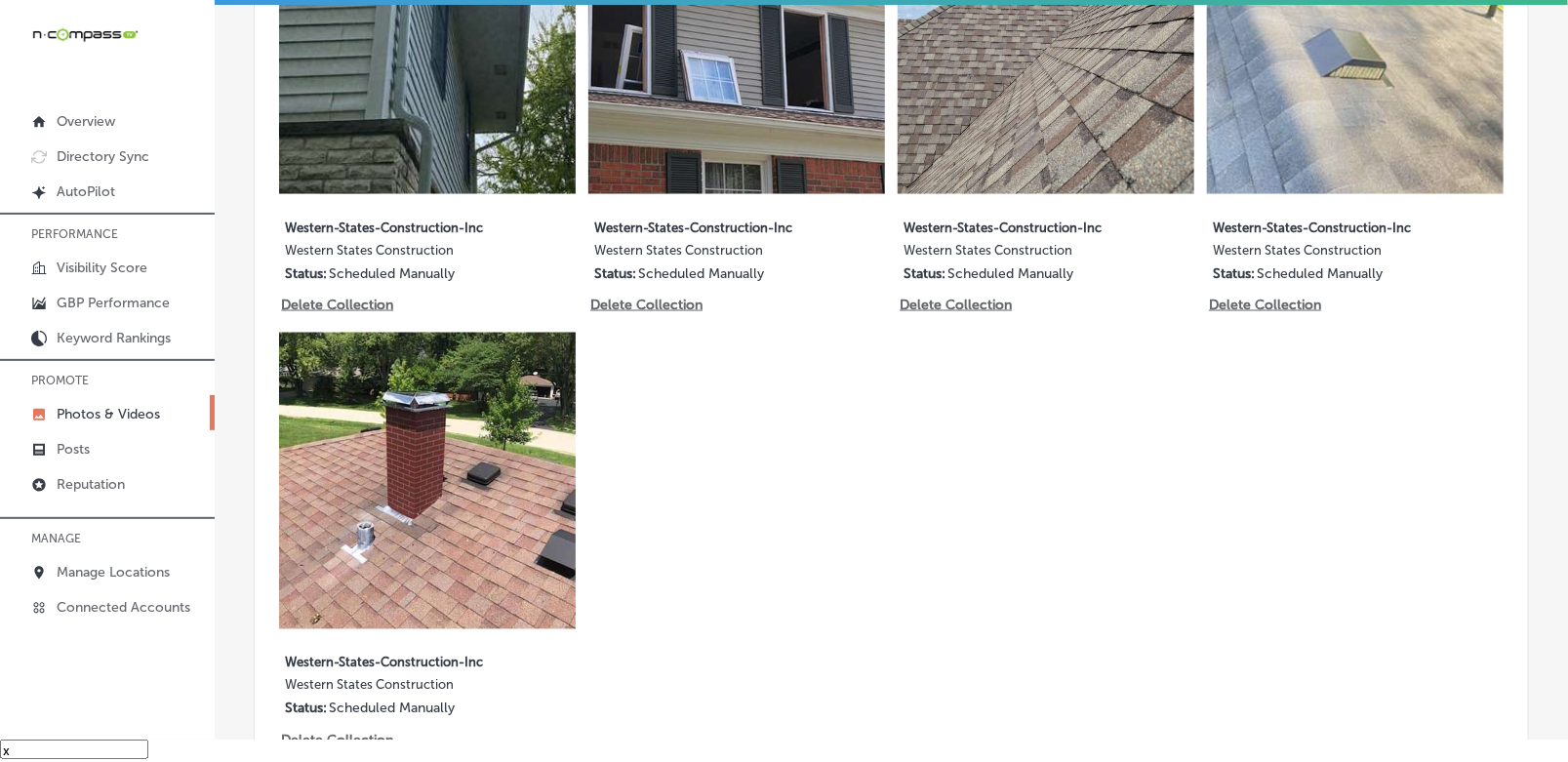
scroll to position [1221, 0]
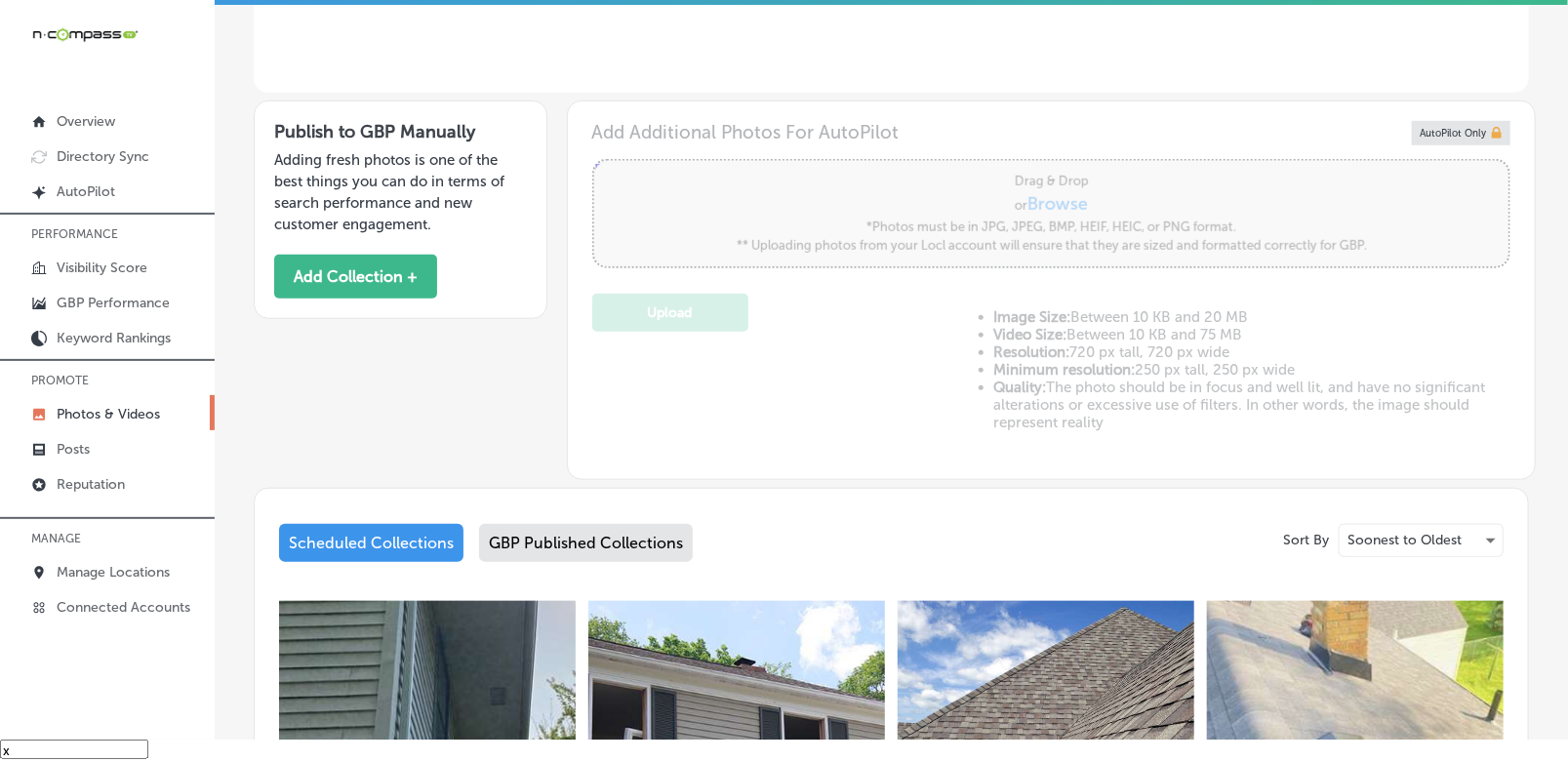
drag, startPoint x: 554, startPoint y: 537, endPoint x: 644, endPoint y: 490, distance: 101.5
click at [557, 537] on div "GBP Published Collections" at bounding box center [586, 543] width 213 height 39
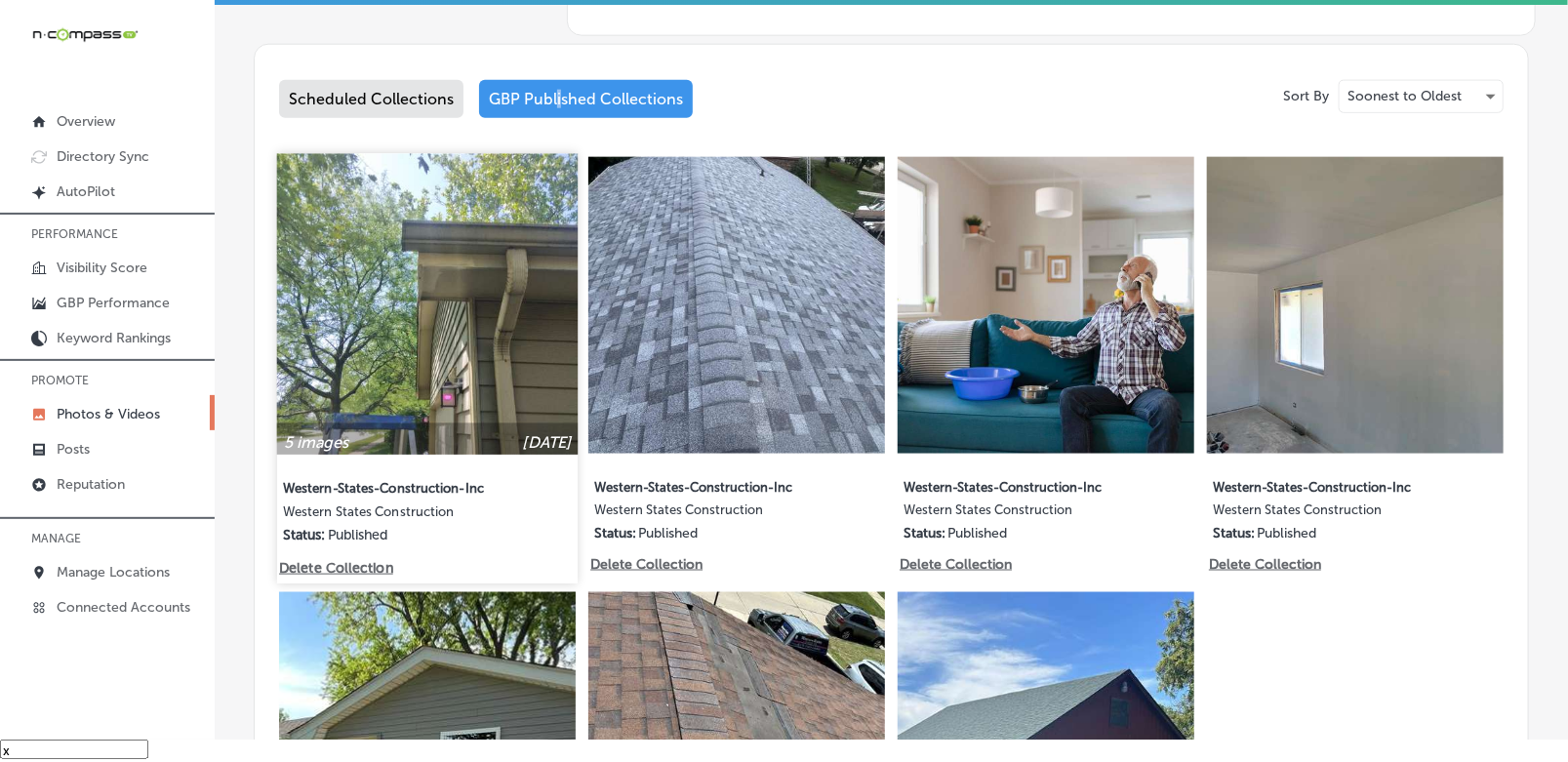
scroll to position [933, 0]
click at [481, 371] on img at bounding box center [428, 302] width 301 height 301
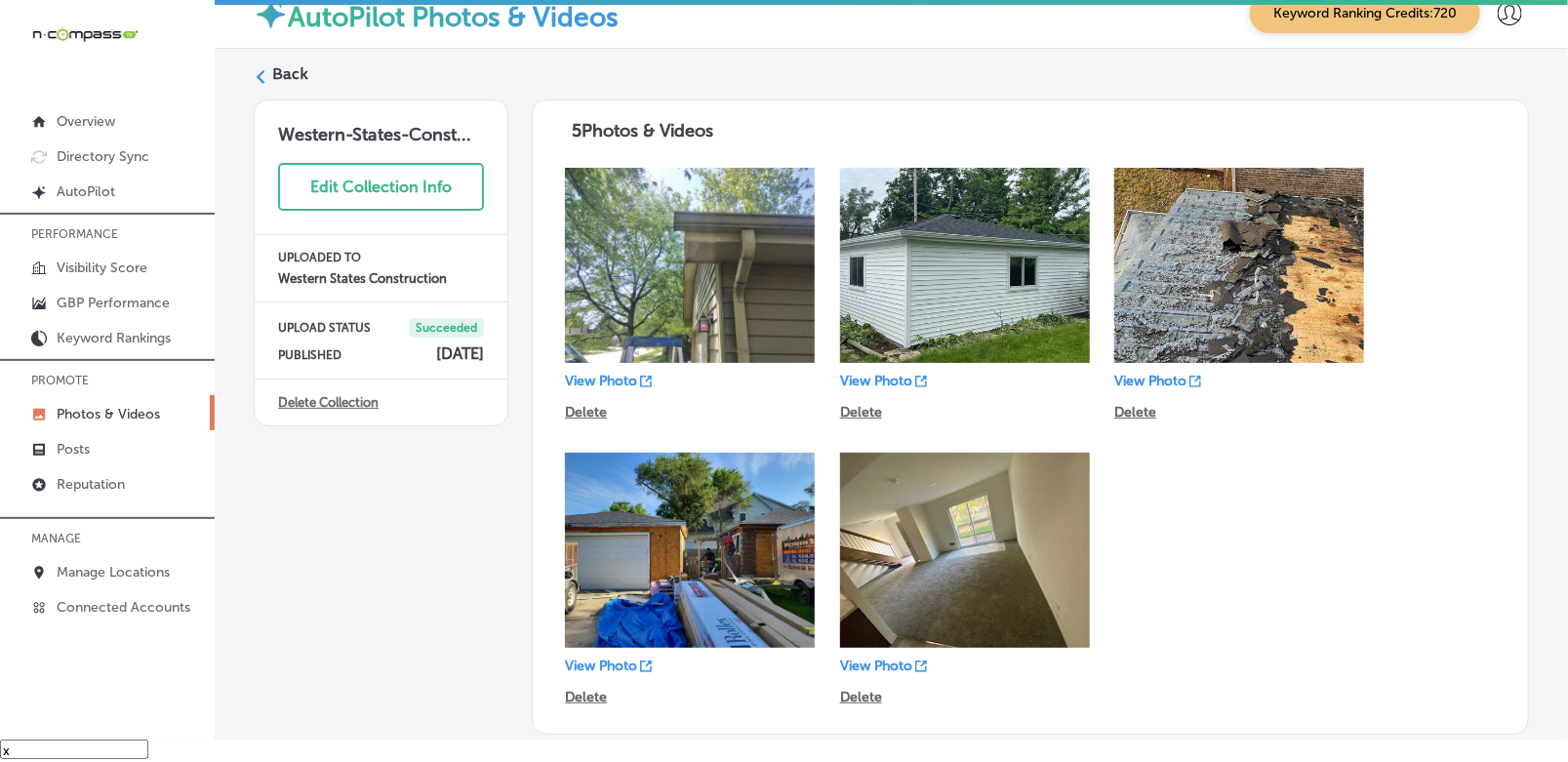
click at [260, 78] on polygon at bounding box center [261, 77] width 9 height 14
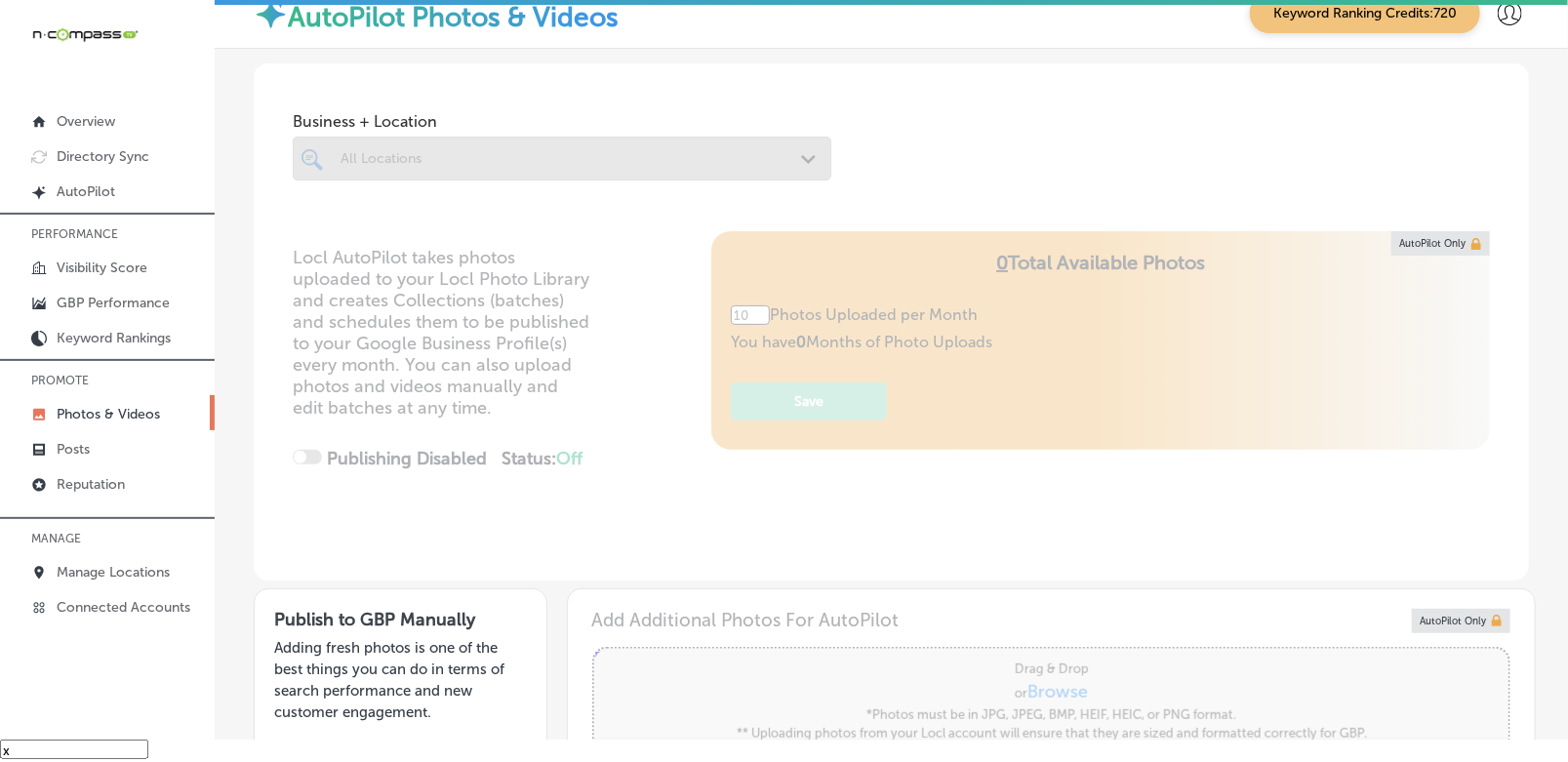
type input "5"
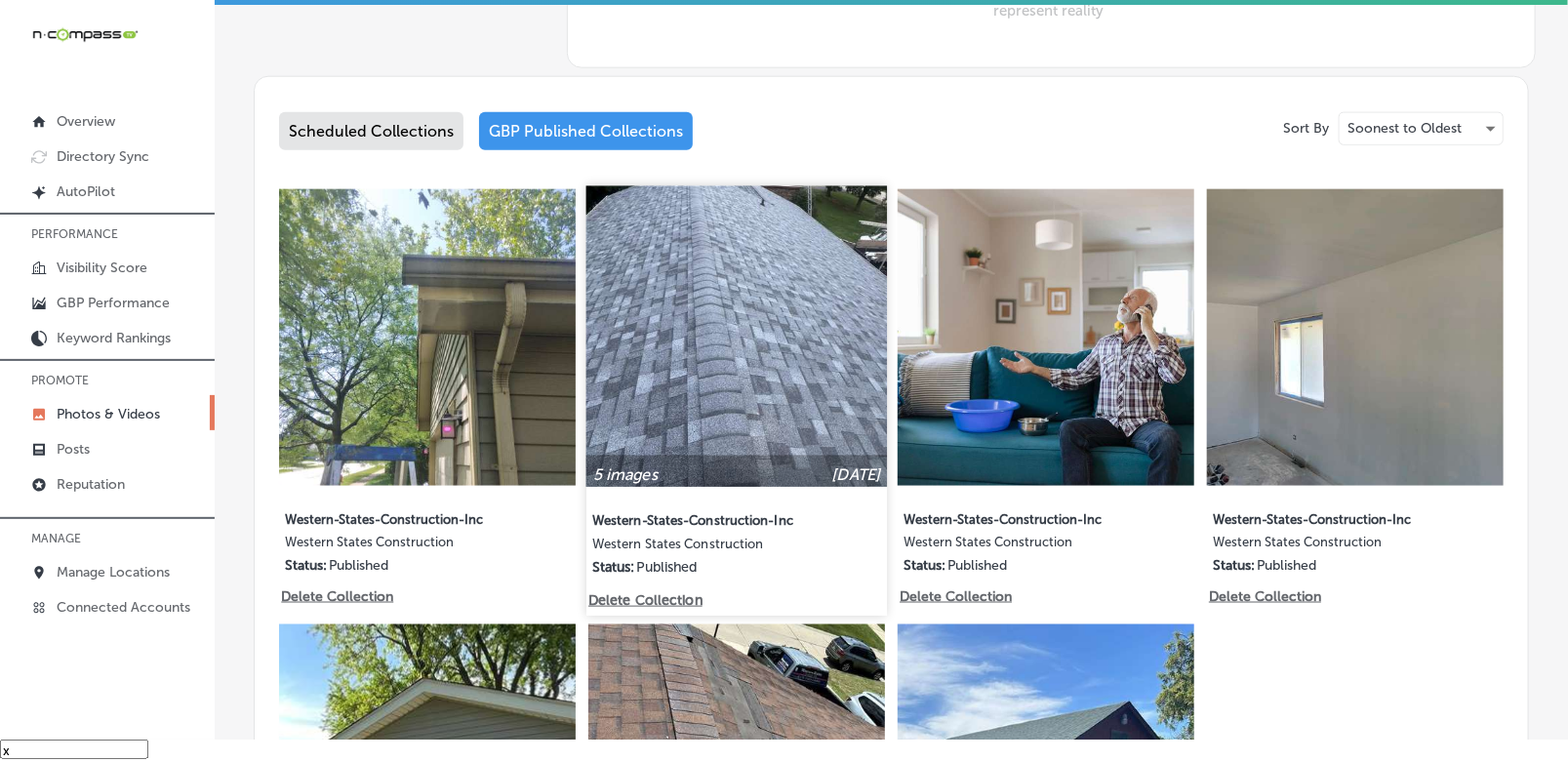
scroll to position [976, 0]
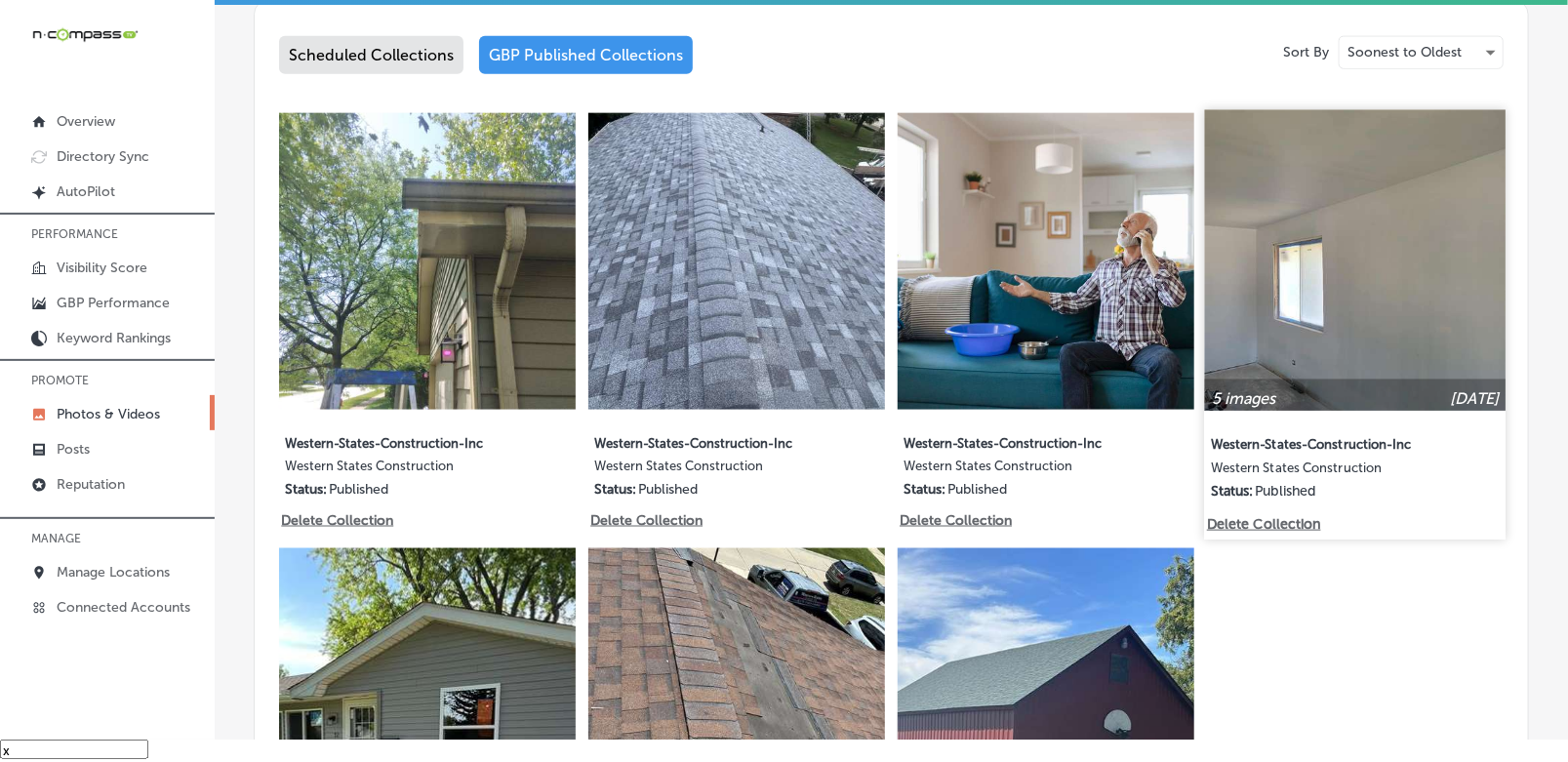
click at [1281, 272] on img at bounding box center [1356, 260] width 301 height 301
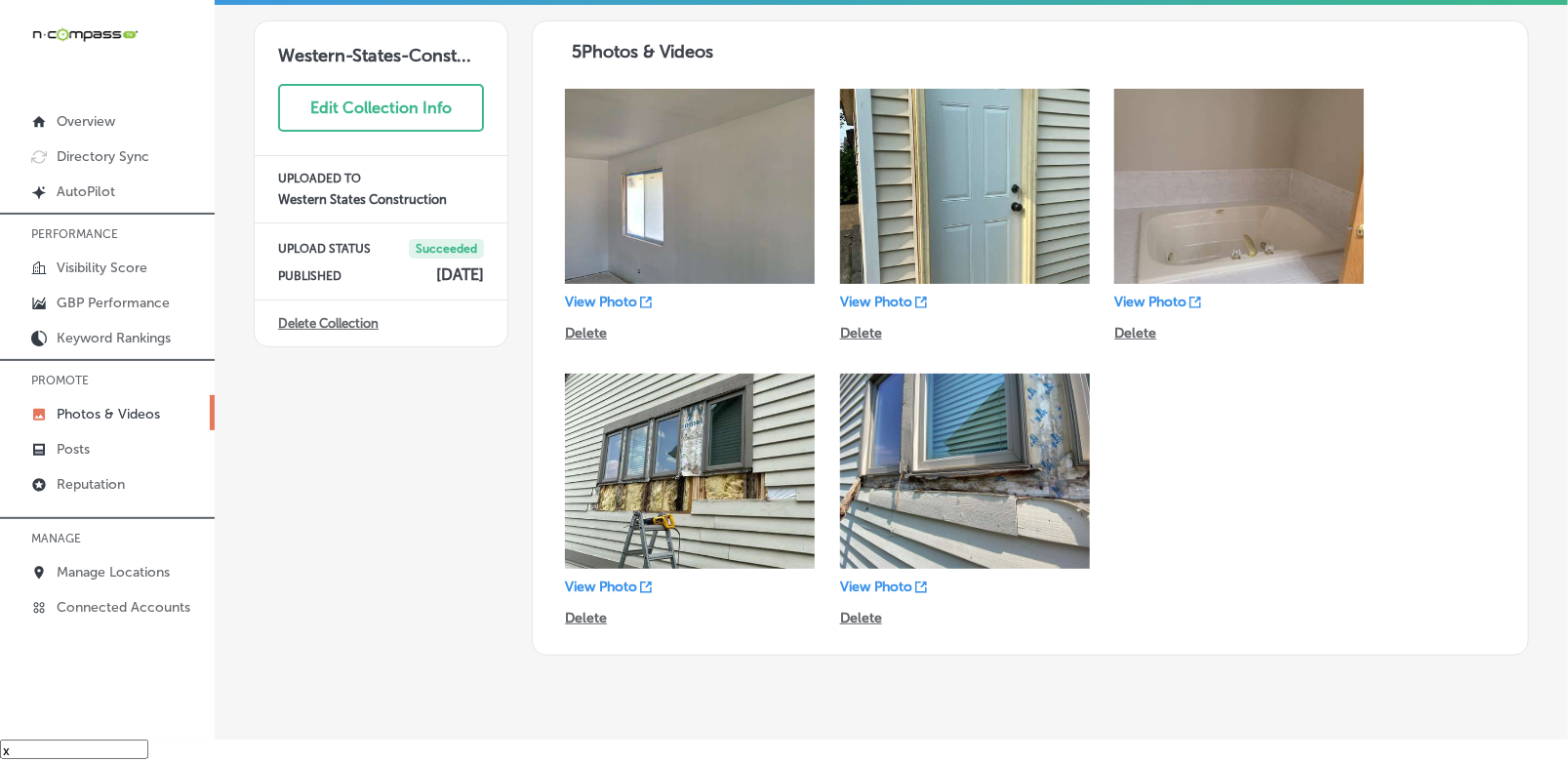
scroll to position [122, 0]
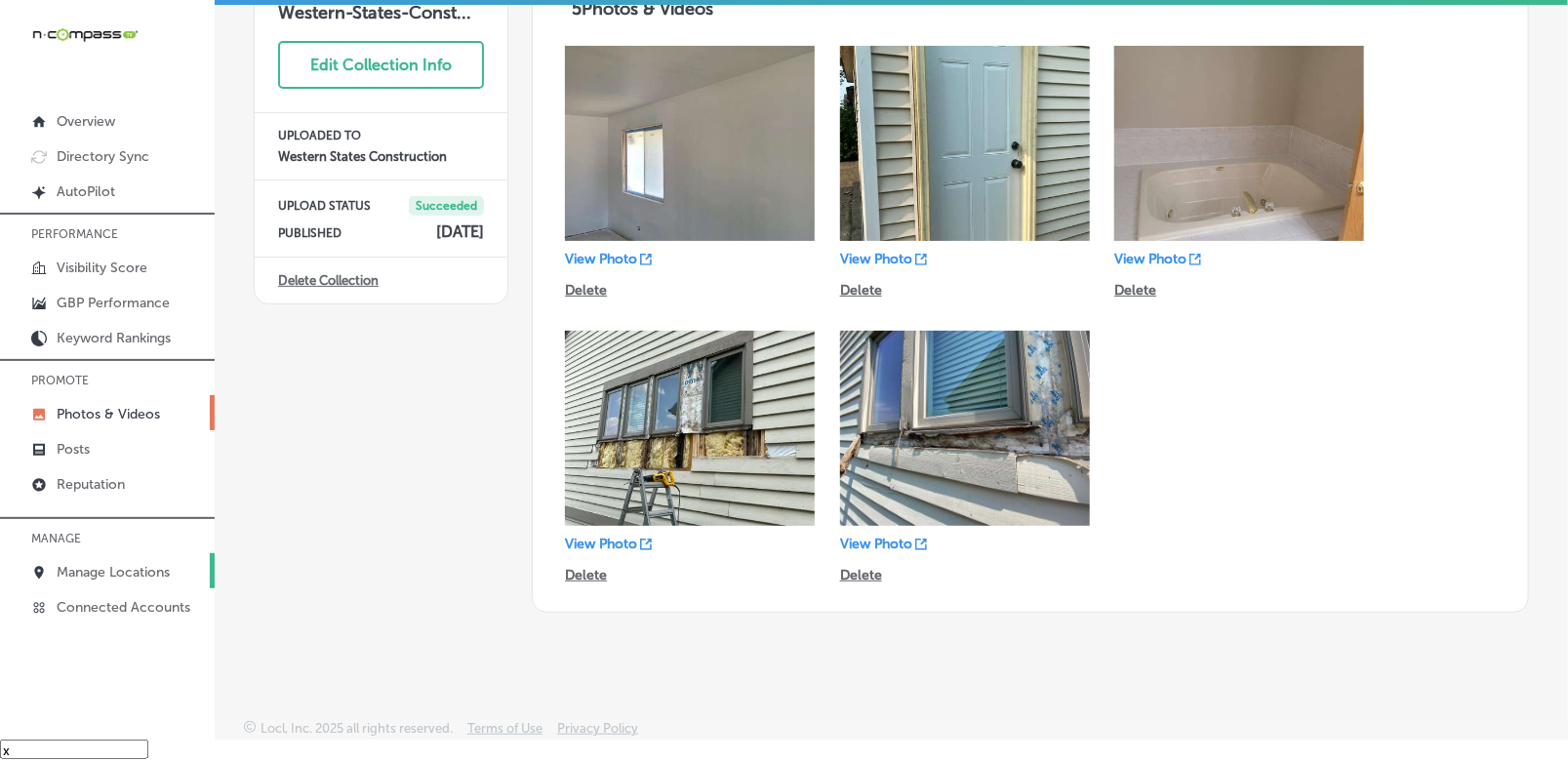
click at [114, 574] on p "Manage Locations" at bounding box center [113, 572] width 114 height 17
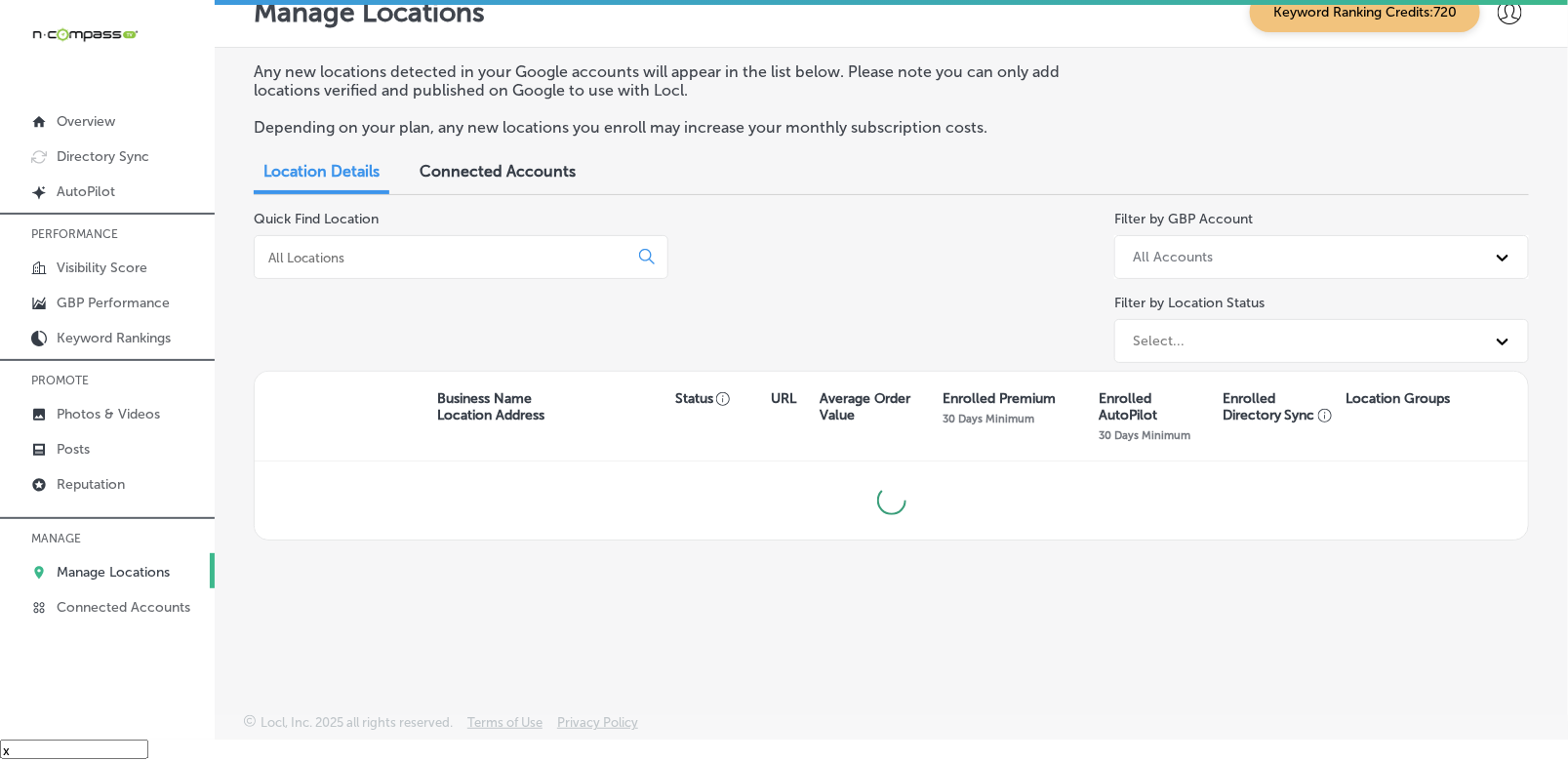
click at [459, 237] on div at bounding box center [461, 257] width 415 height 43
click at [460, 244] on div at bounding box center [461, 257] width 415 height 43
click at [458, 259] on input at bounding box center [445, 258] width 357 height 18
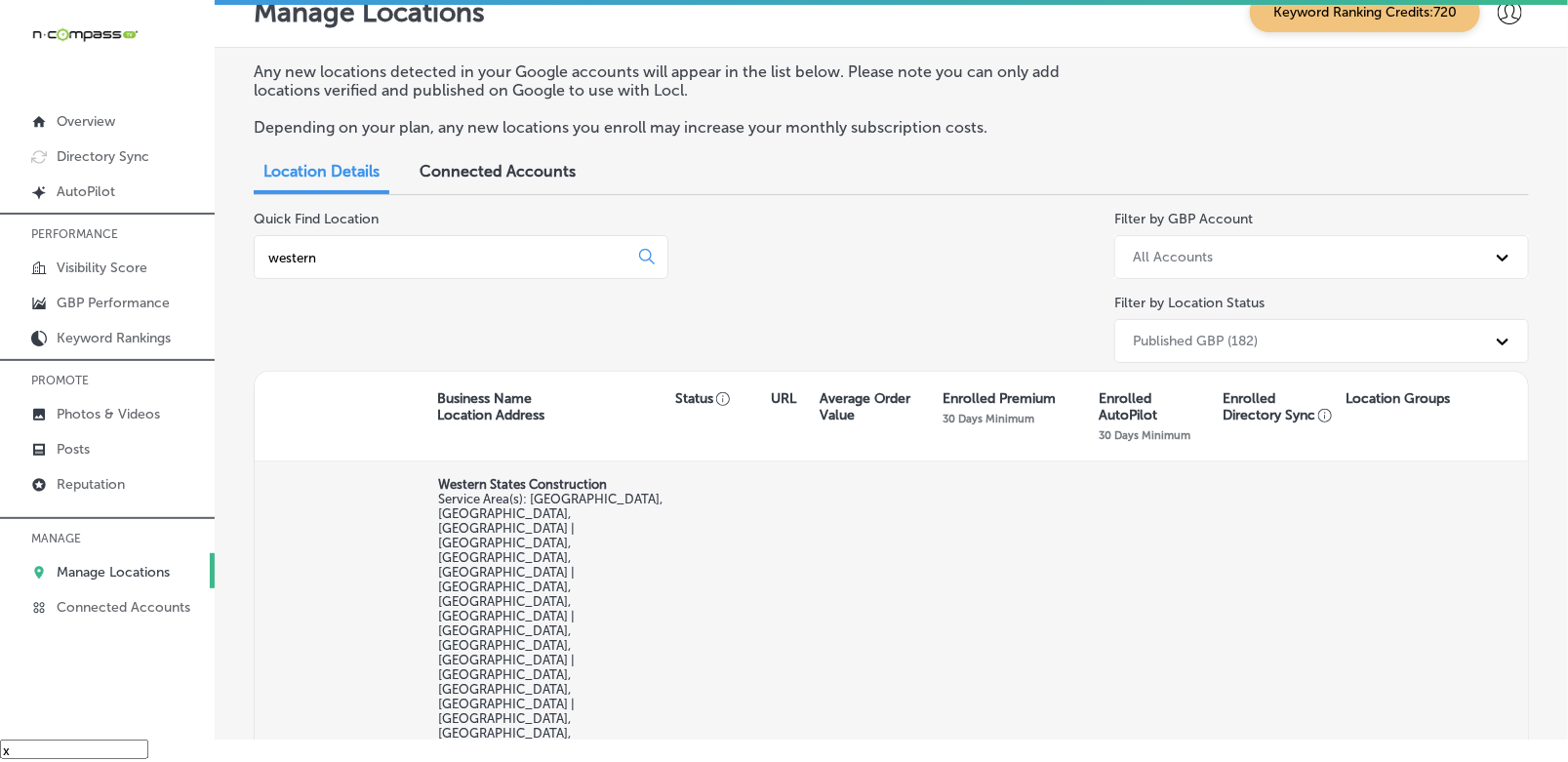
type input "western"
select select "US"
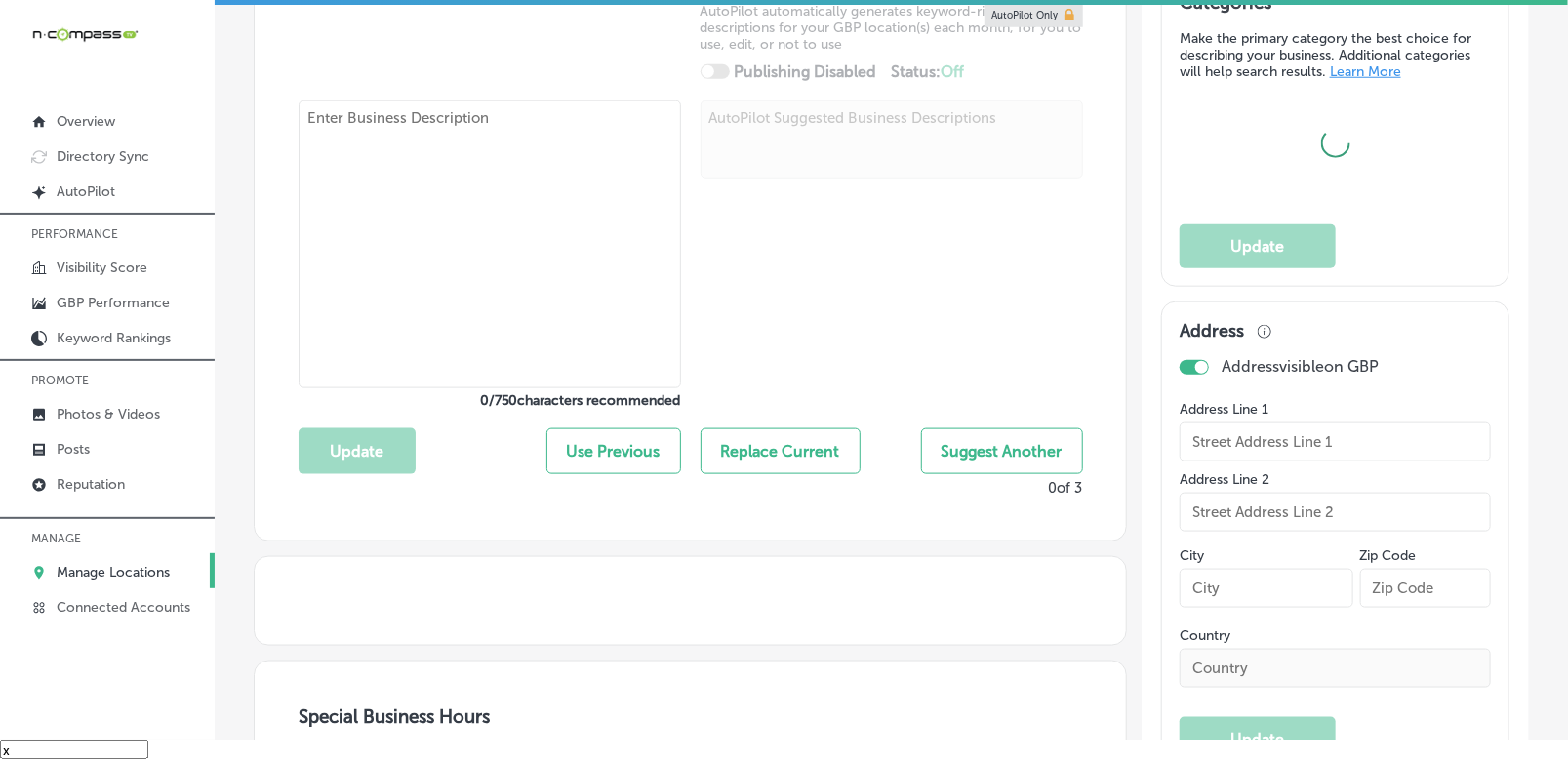
type input "Western States Construction"
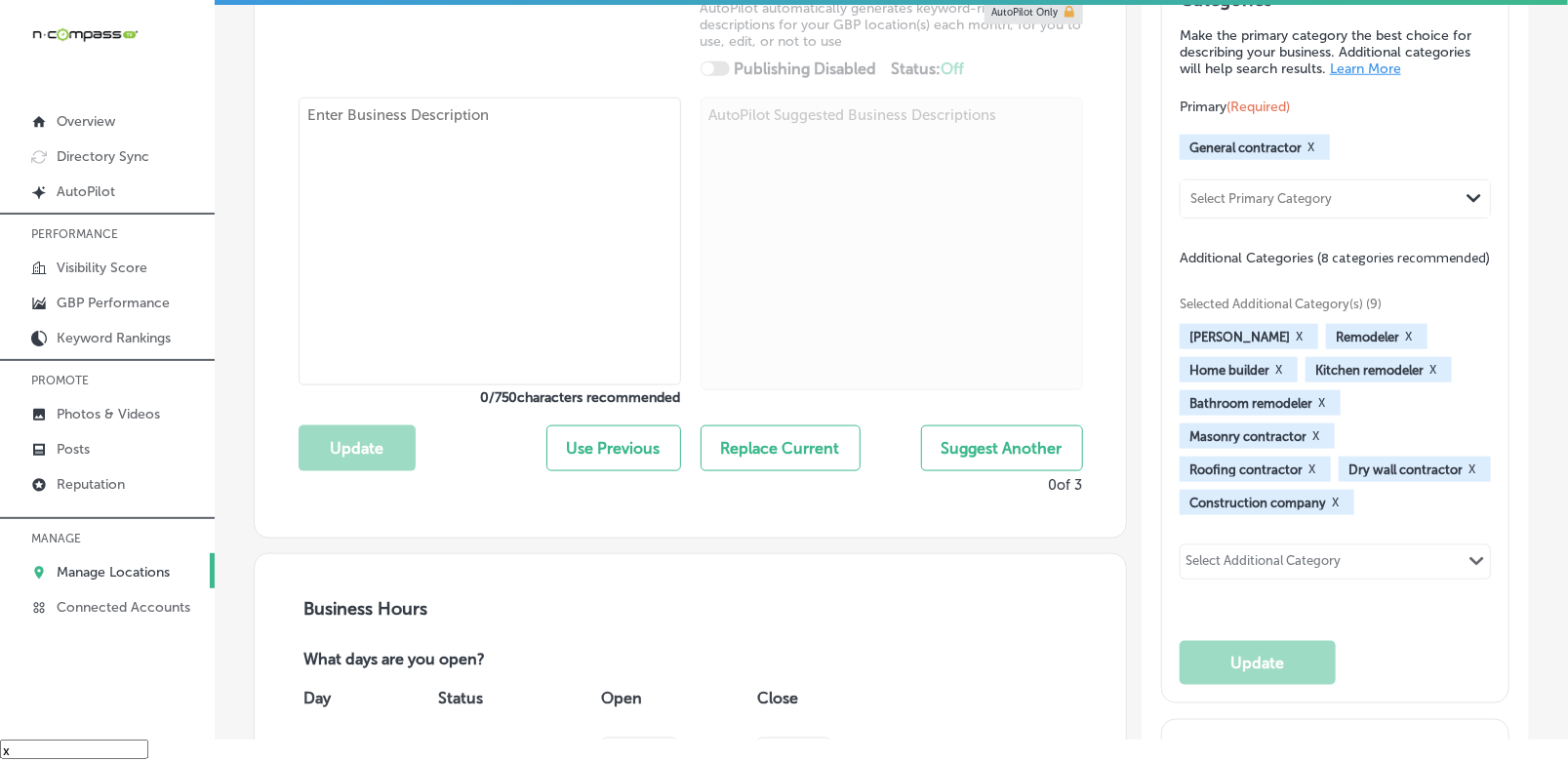
checkbox input "false"
type input "15 Ford Dr"
type input "New Lenox"
type input "60451"
type input "US"
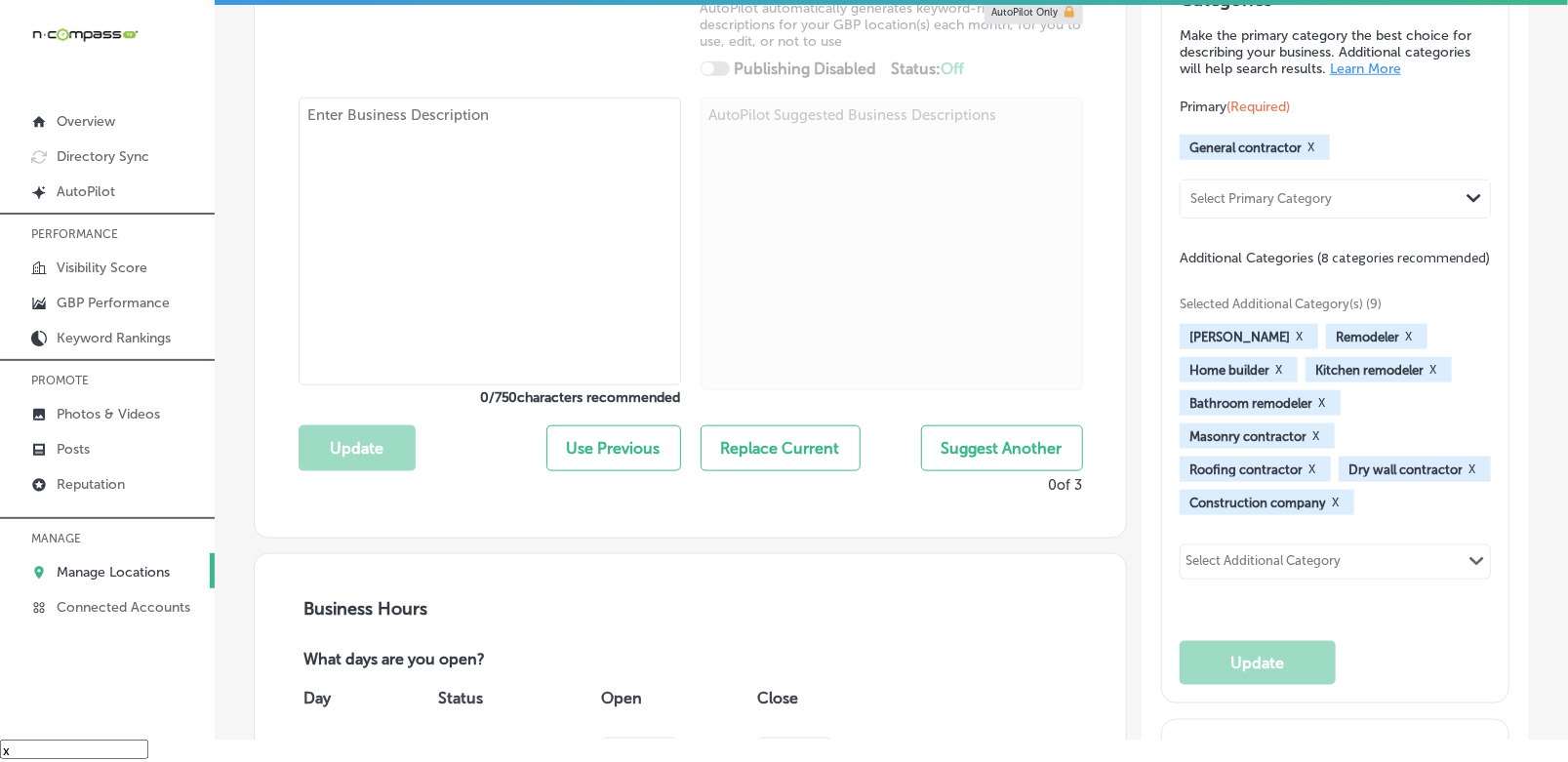
type input "[URL][DOMAIN_NAME]"
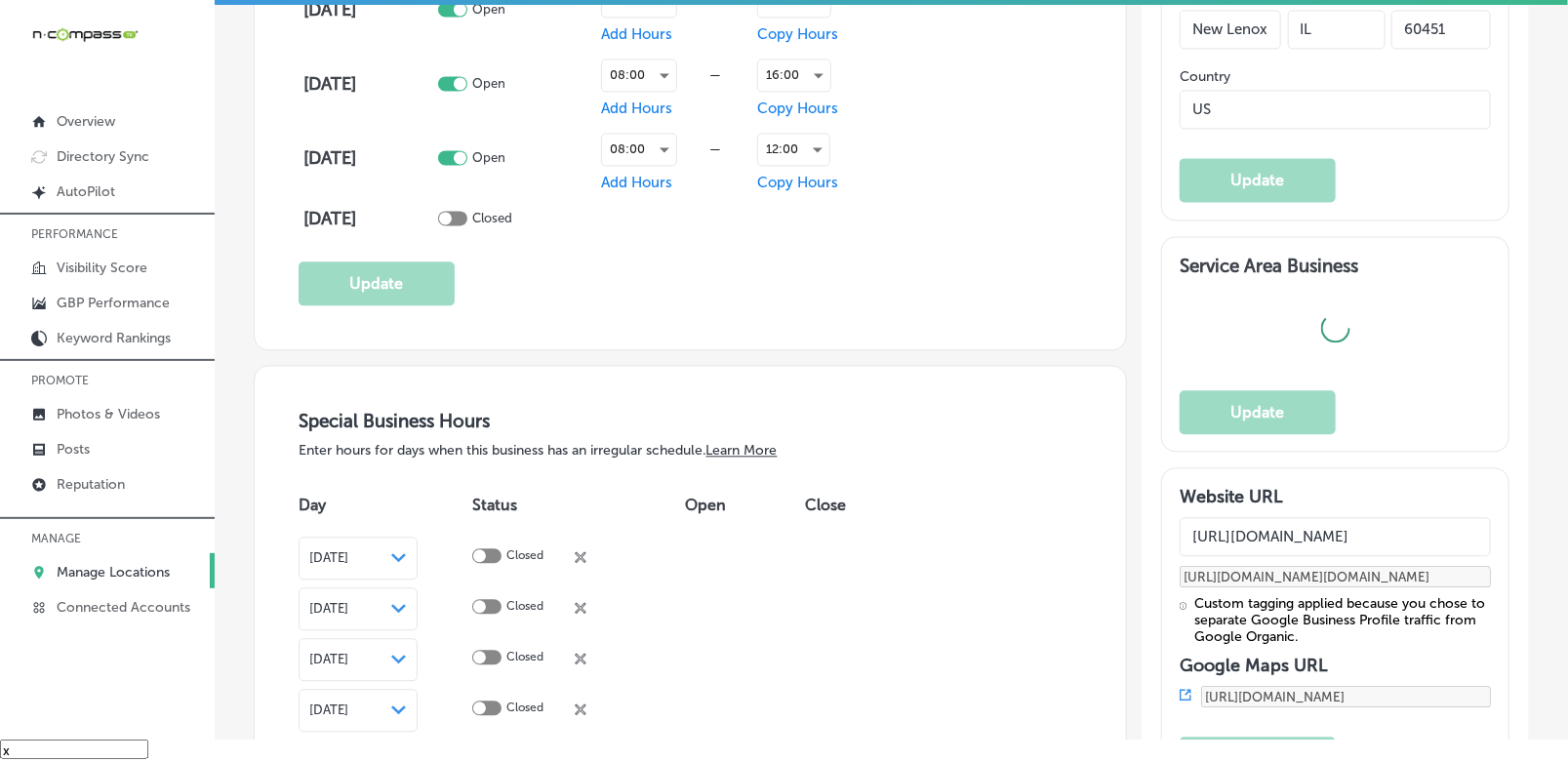
checkbox input "true"
type textarea "Western States Construction is a full-service general contractor specializing i…"
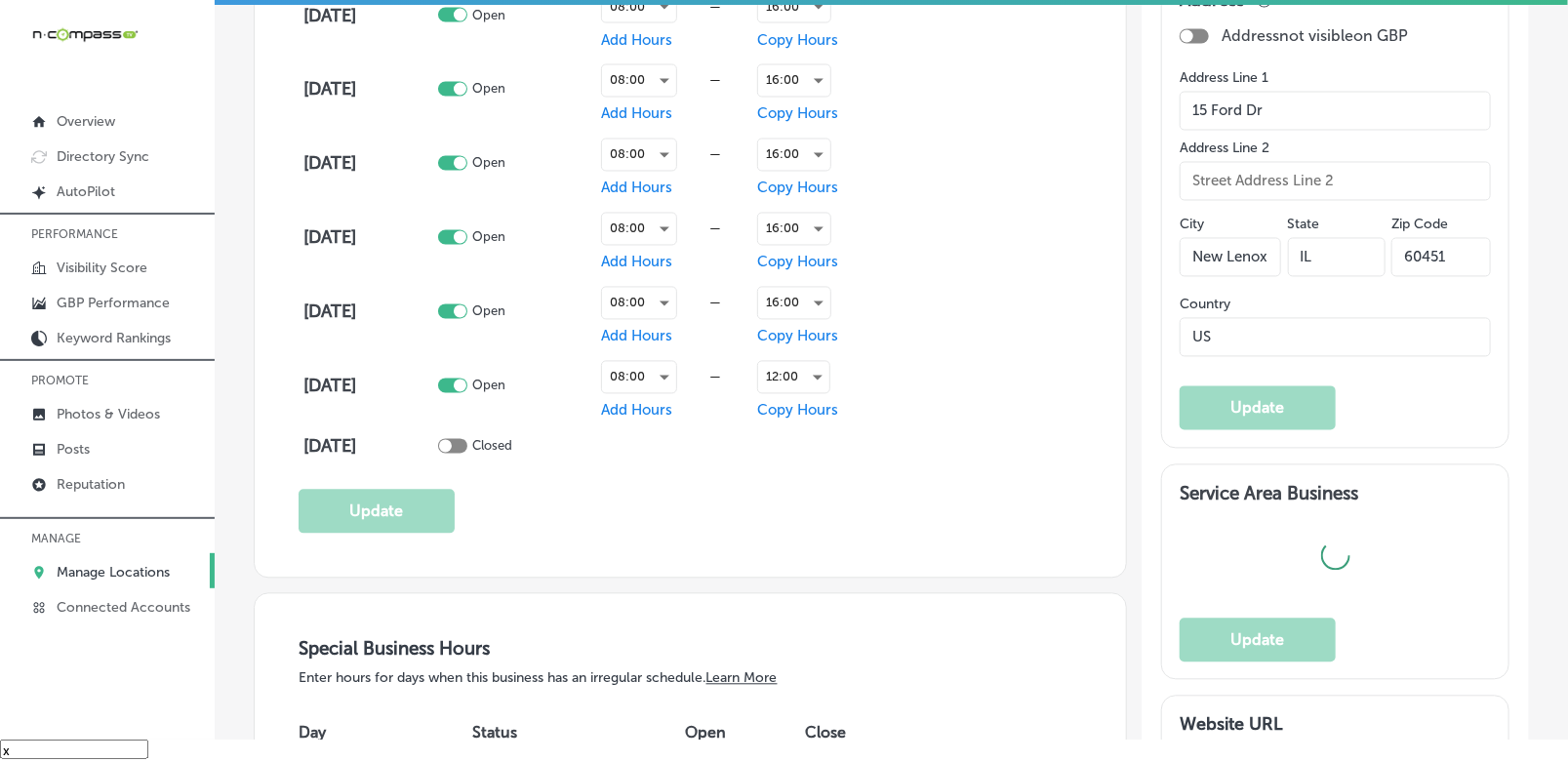
type input "[PHONE_NUMBER]"
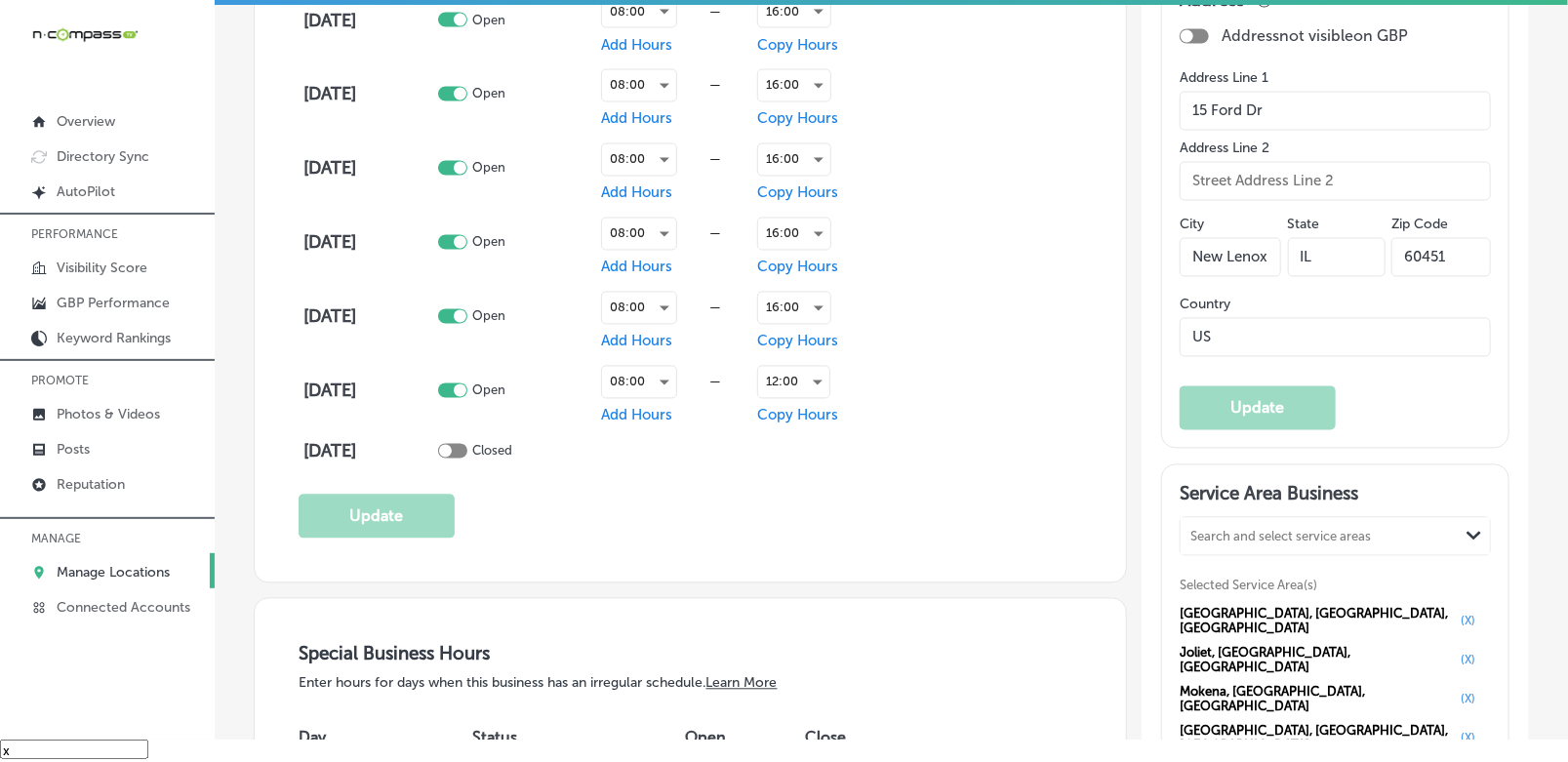
scroll to position [1226, 0]
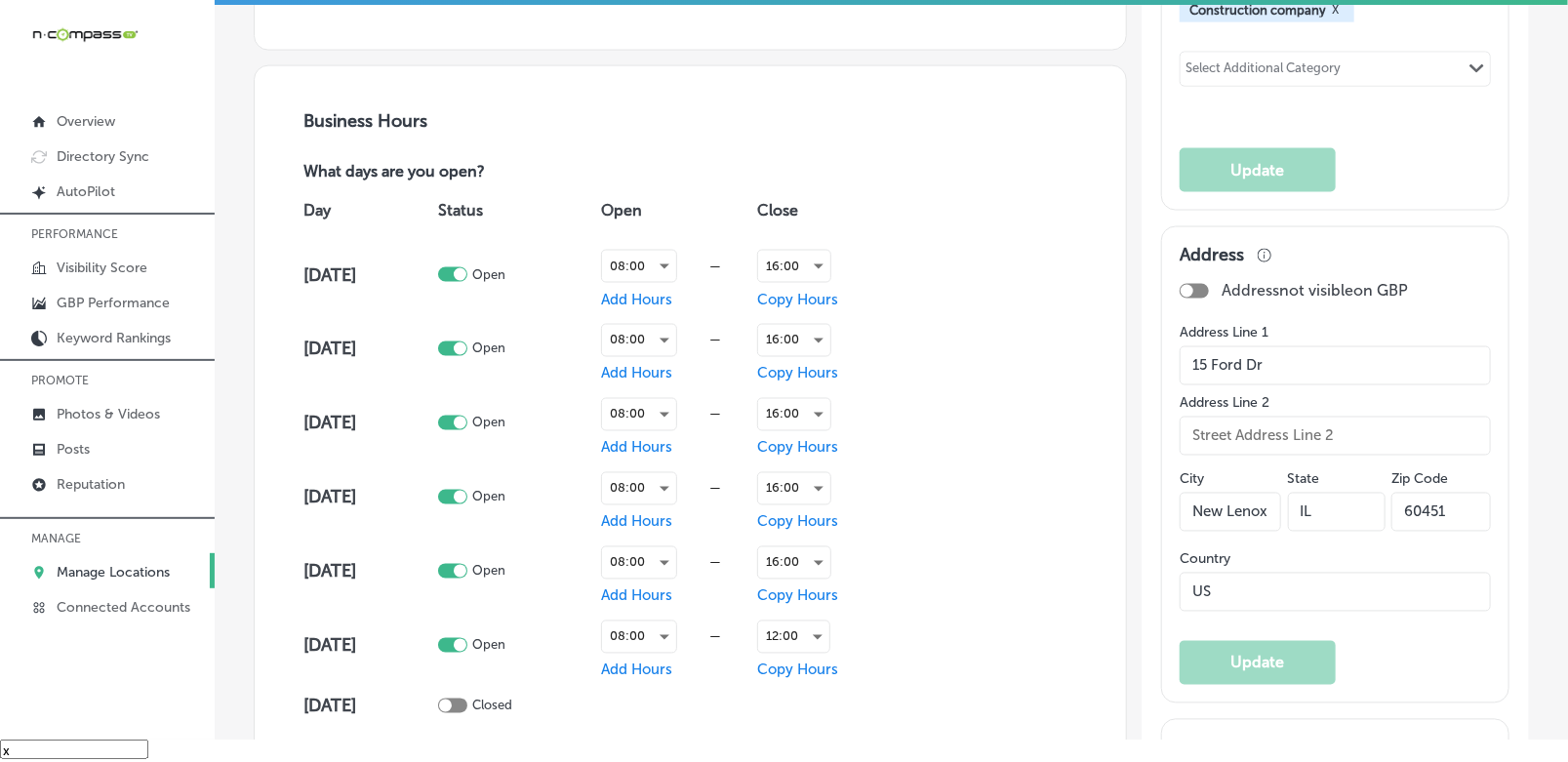
click at [1352, 385] on input "15 Ford Dr" at bounding box center [1335, 367] width 311 height 40
click at [1200, 532] on input "New Lenox" at bounding box center [1230, 513] width 102 height 40
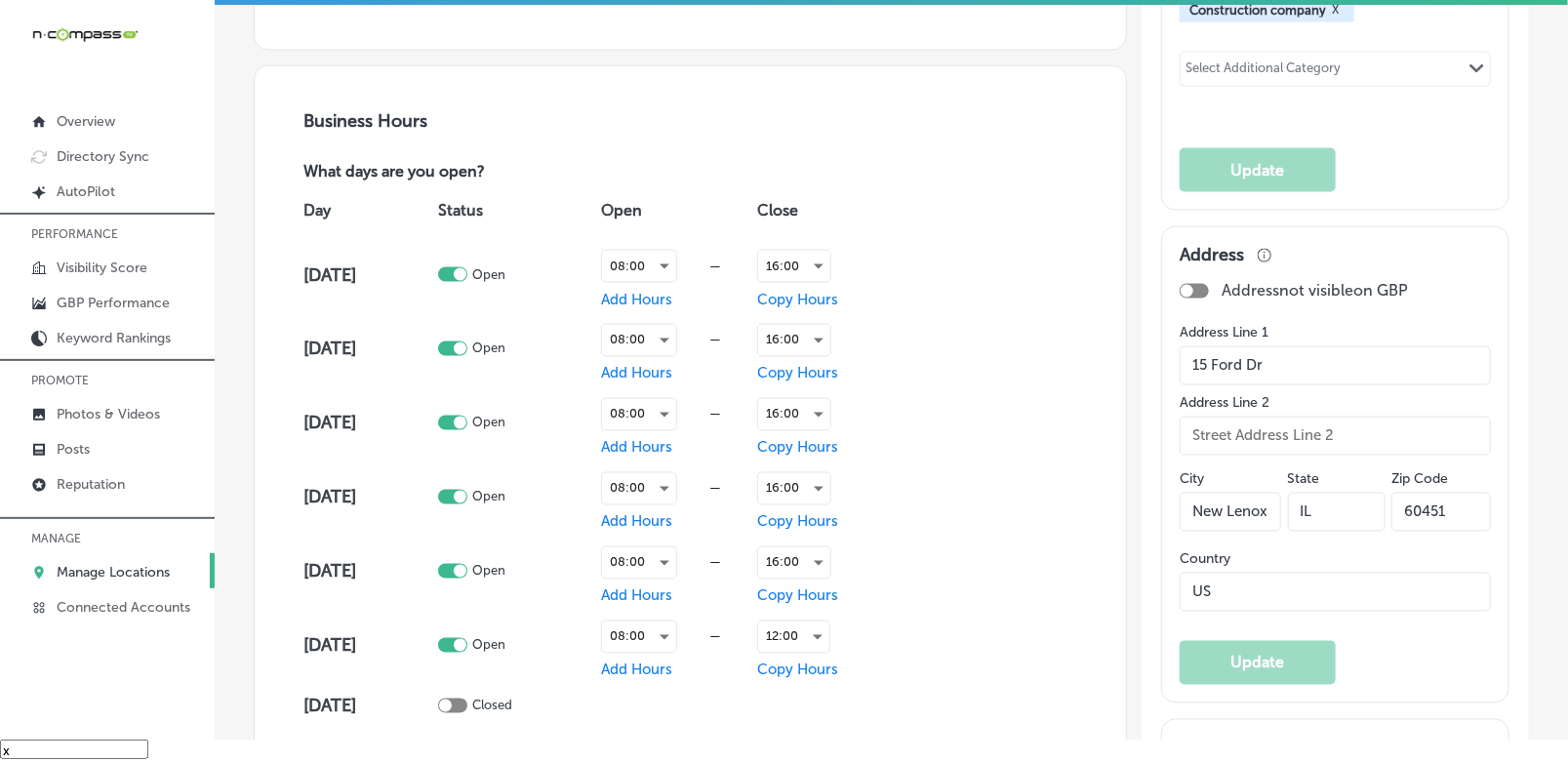
click at [1200, 532] on input "New Lenox" at bounding box center [1230, 513] width 102 height 40
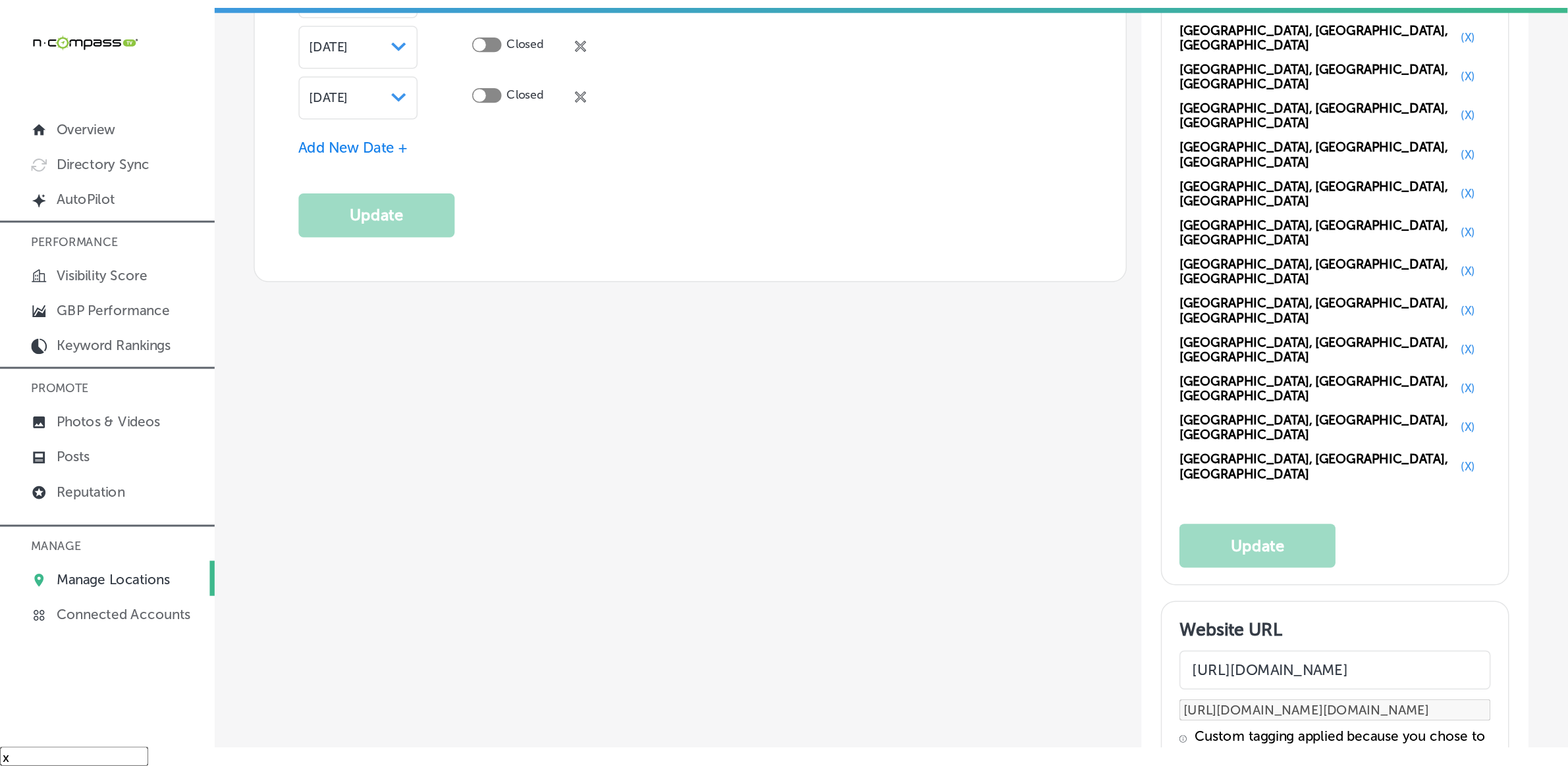
scroll to position [1731, 0]
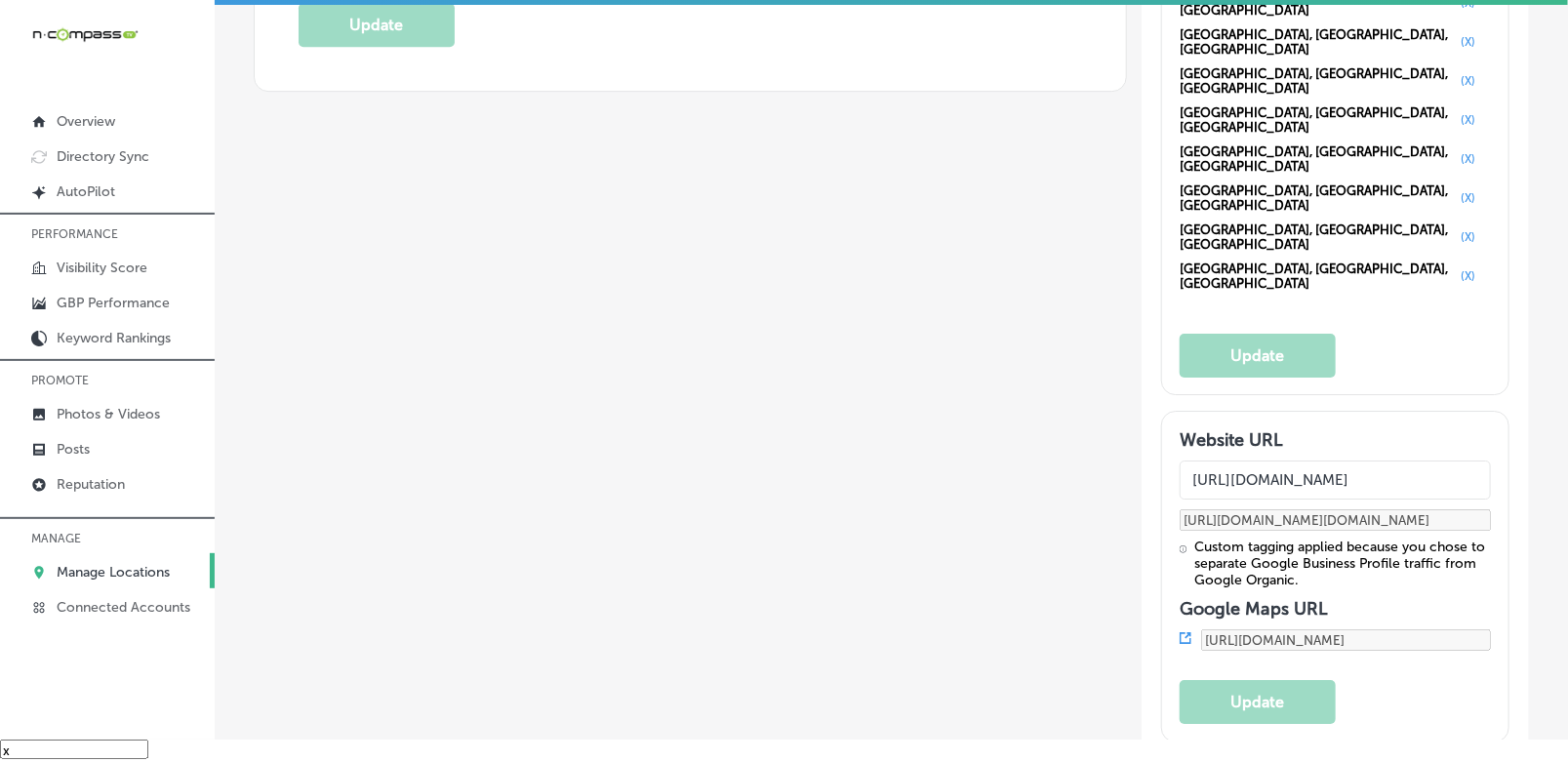
drag, startPoint x: 1318, startPoint y: 455, endPoint x: 1217, endPoint y: 454, distance: 101.0
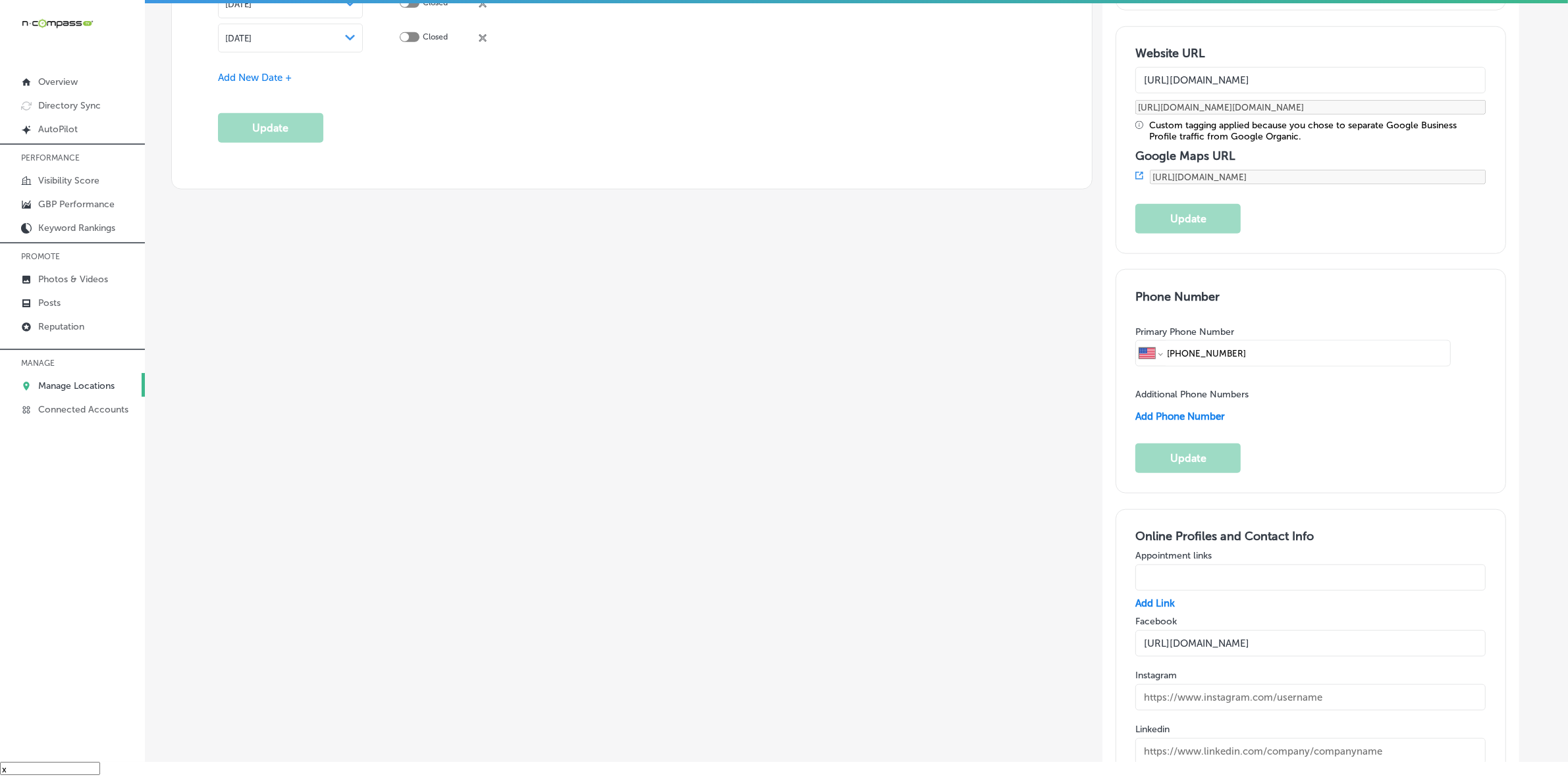
drag, startPoint x: 111, startPoint y: 373, endPoint x: 109, endPoint y: 385, distance: 12.2
click at [111, 377] on div "PERFORMANCE Visibility Score GBP Performance Keyword Rankings PROMOTE Photos & …" at bounding box center [72, 282] width 145 height 277
click at [109, 386] on p "Manage Locations" at bounding box center [76, 386] width 77 height 11
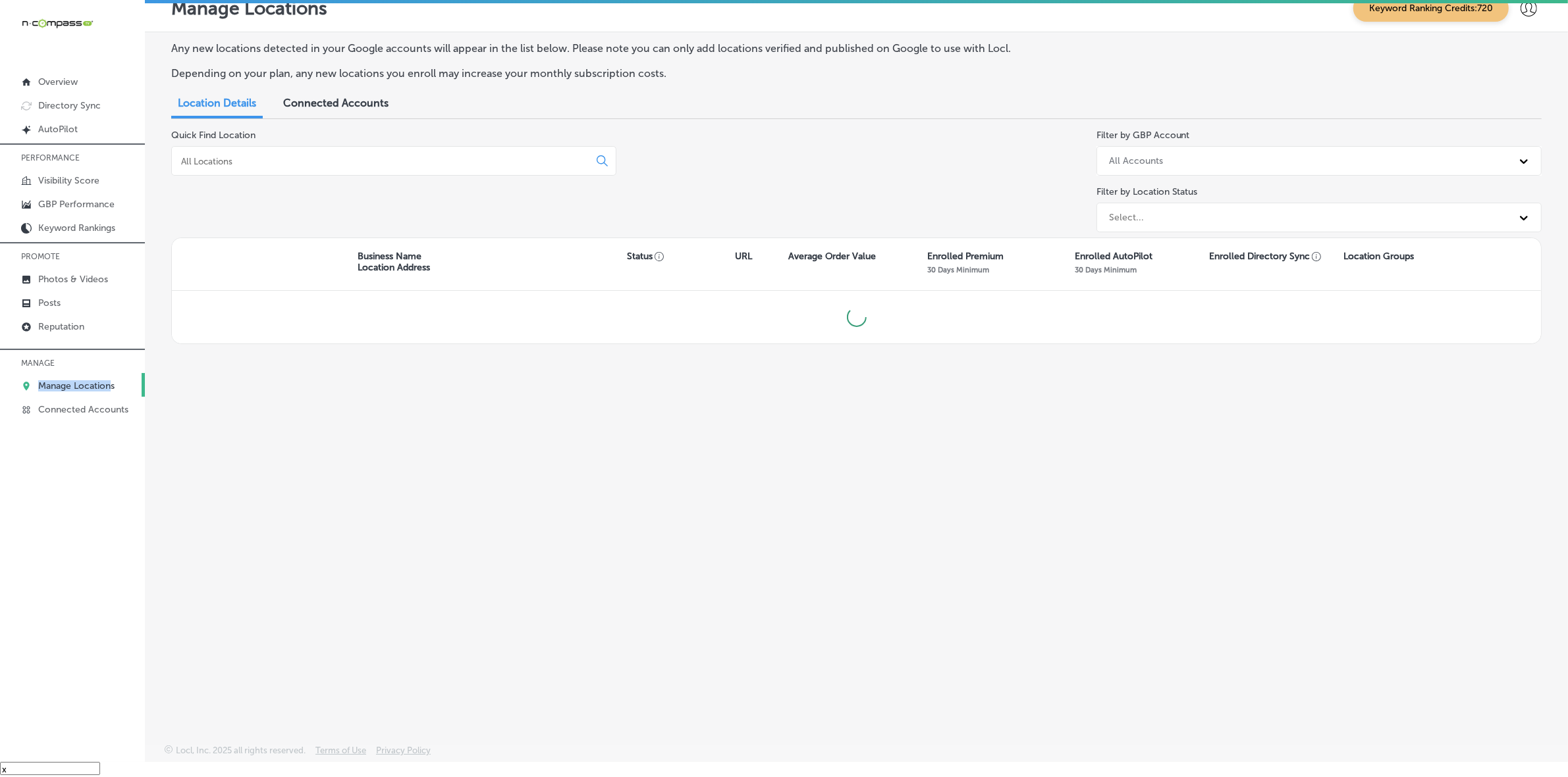
click at [327, 150] on div at bounding box center [394, 161] width 445 height 29
click at [328, 159] on input at bounding box center [383, 161] width 406 height 12
type input "R"
